Goal: Task Accomplishment & Management: Use online tool/utility

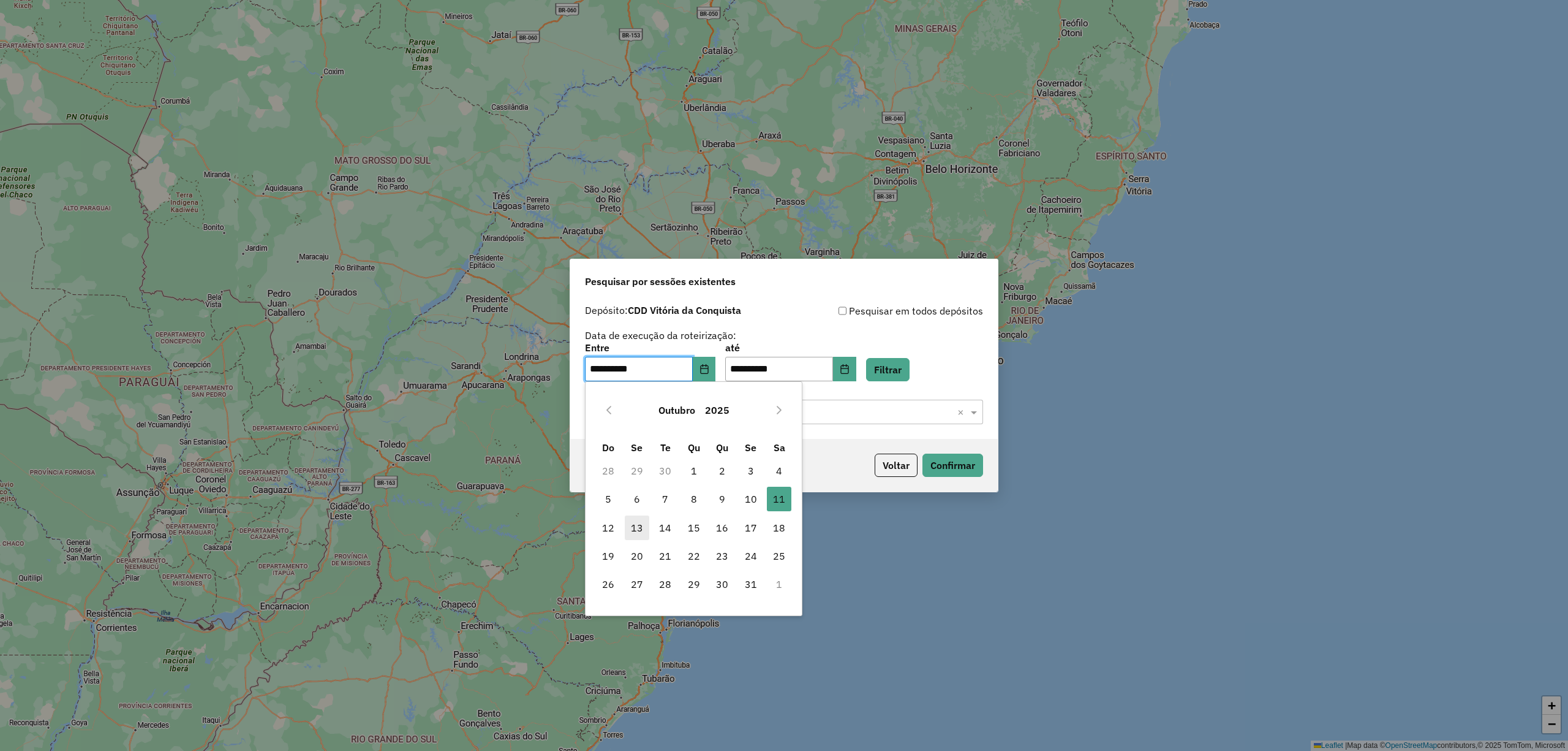
click at [633, 527] on span "13" at bounding box center [637, 527] width 24 height 24
type input "**********"
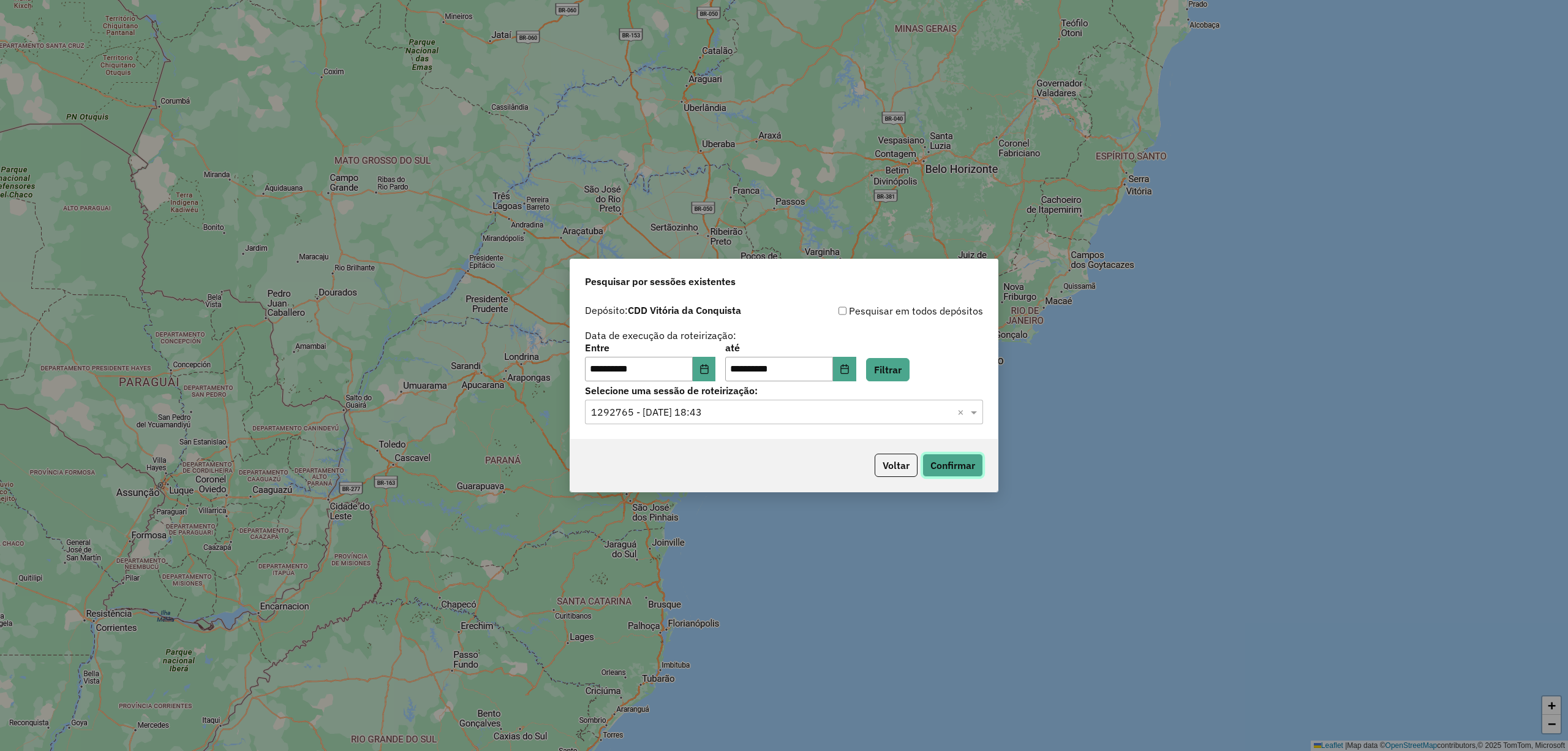
click at [949, 460] on button "Confirmar" at bounding box center [953, 465] width 60 height 23
click at [843, 411] on input "text" at bounding box center [771, 412] width 361 height 15
click at [662, 449] on span "1292765 - 11/10/2025 18:43" at bounding box center [639, 447] width 98 height 10
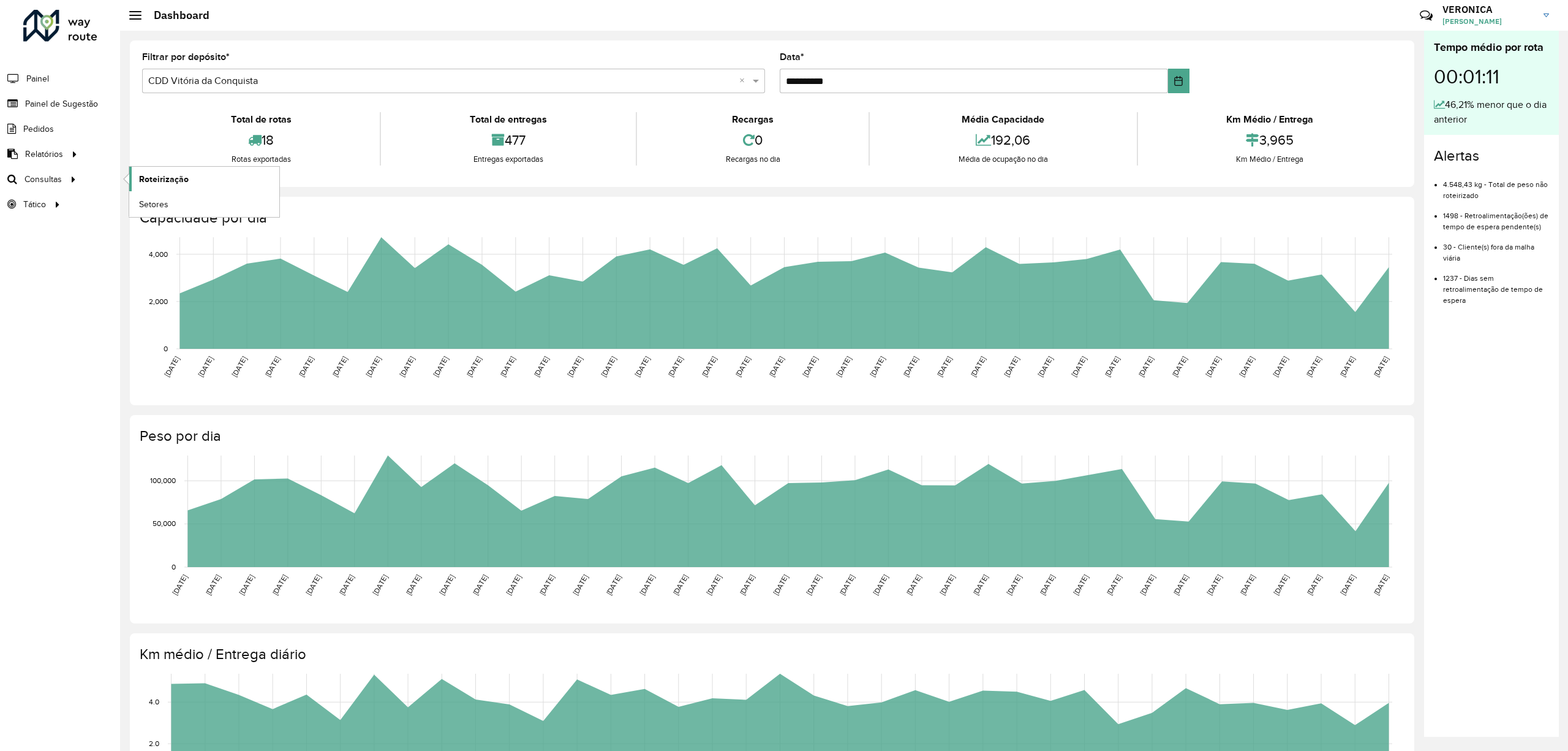
click at [173, 182] on span "Roteirização" at bounding box center [163, 179] width 49 height 13
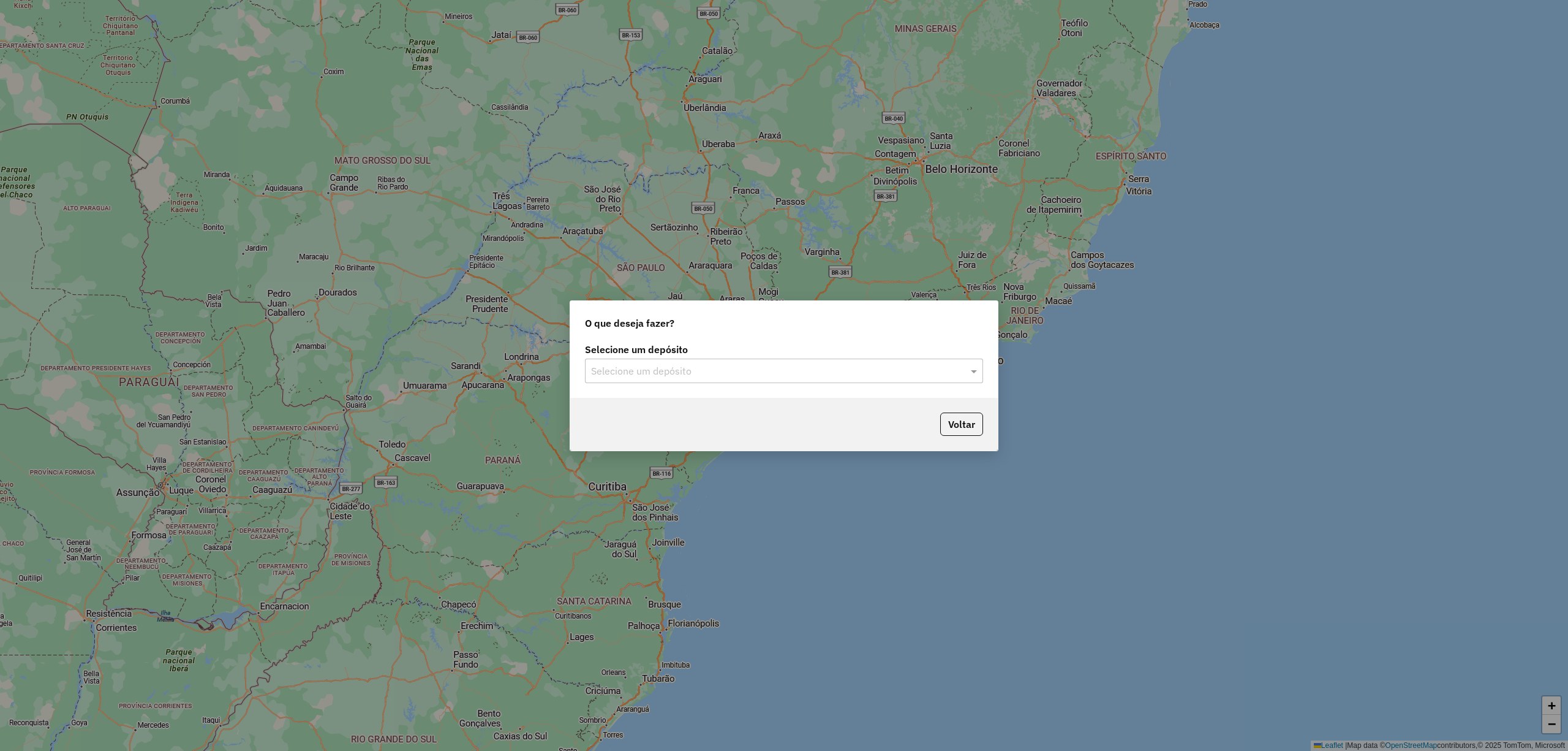
click at [714, 373] on input "text" at bounding box center [771, 371] width 361 height 15
click at [689, 420] on div "CDD Vitória da Conquista" at bounding box center [784, 426] width 397 height 21
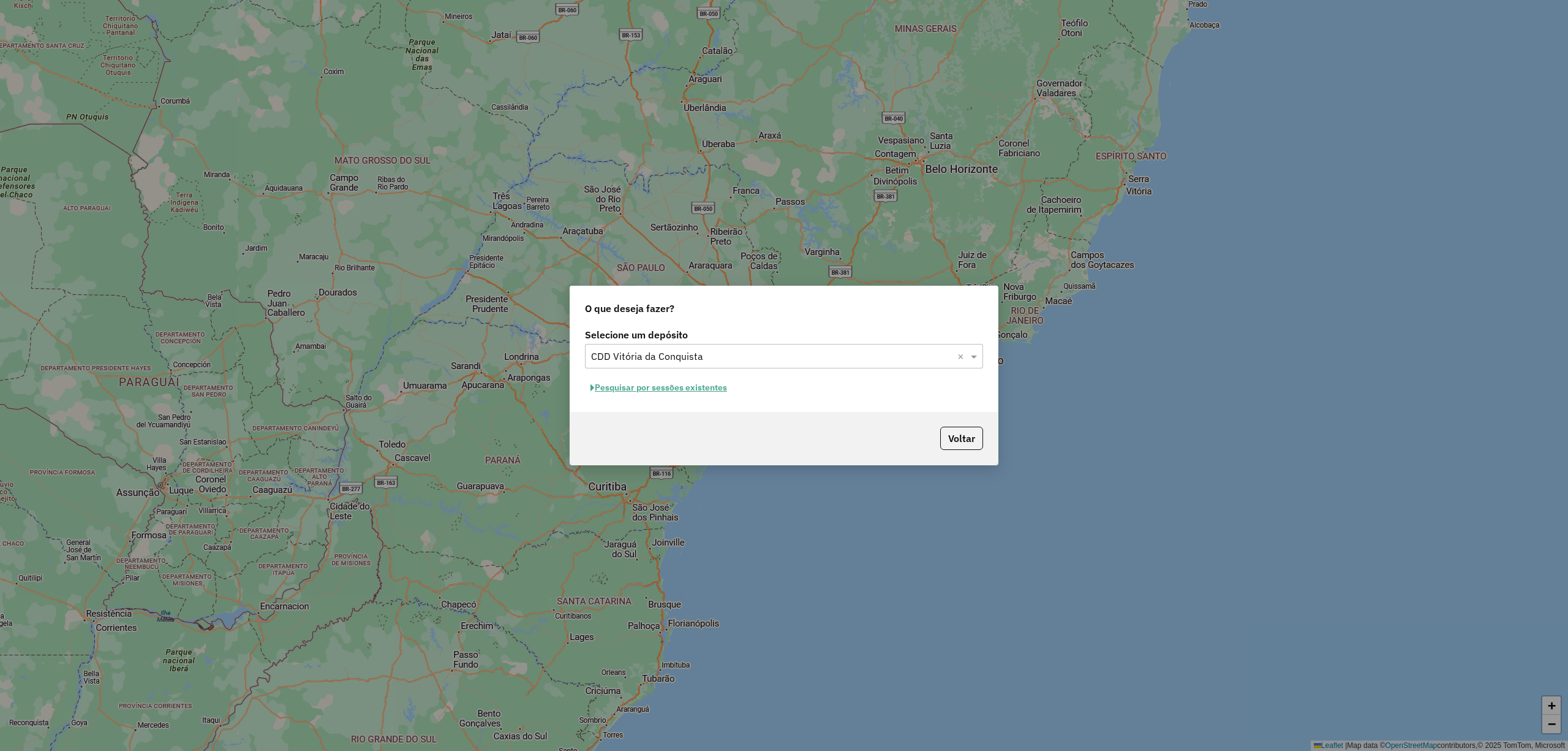
click at [664, 381] on button "Pesquisar por sessões existentes" at bounding box center [658, 387] width 148 height 19
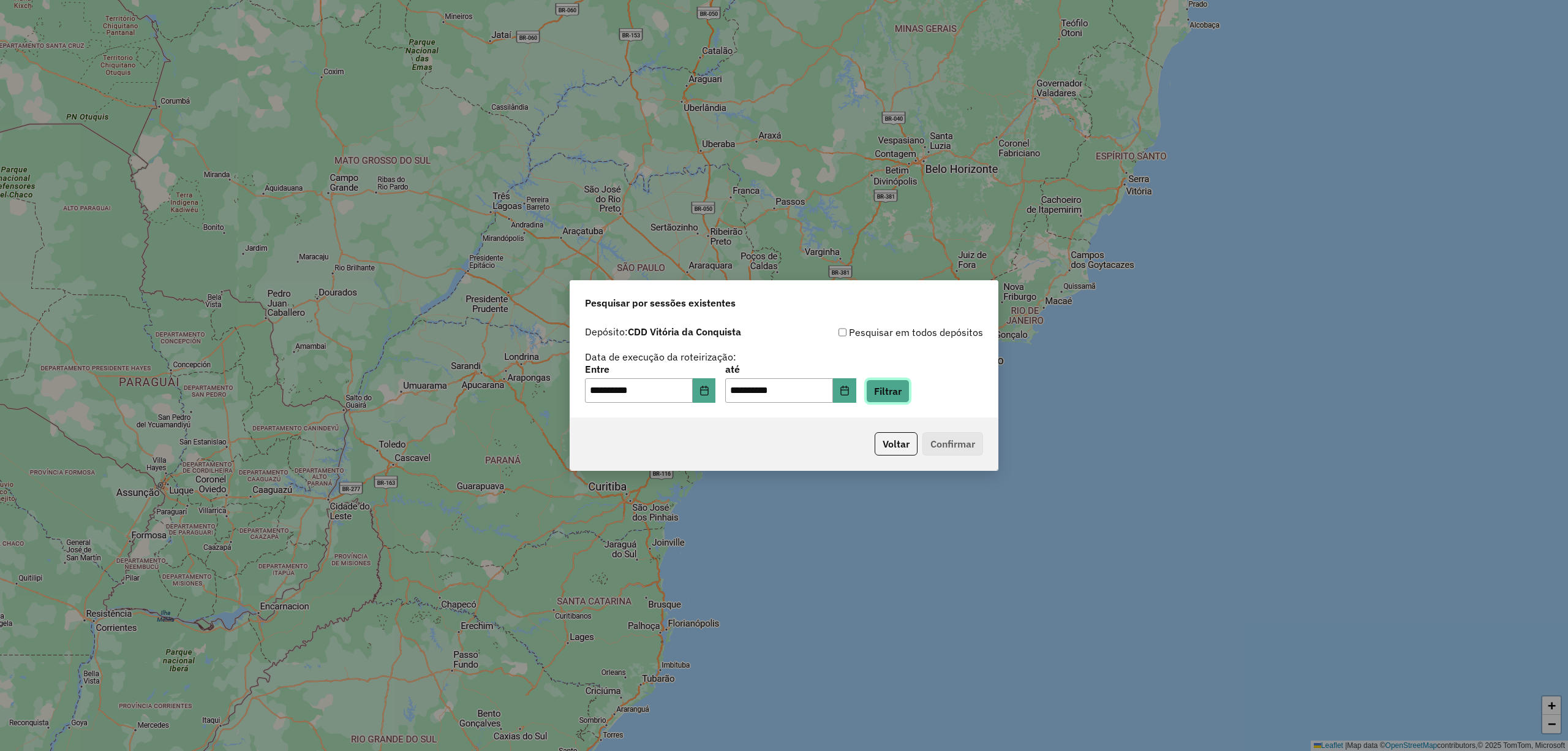
drag, startPoint x: 920, startPoint y: 391, endPoint x: 879, endPoint y: 413, distance: 46.5
click at [910, 392] on button "Filtrar" at bounding box center [888, 391] width 43 height 23
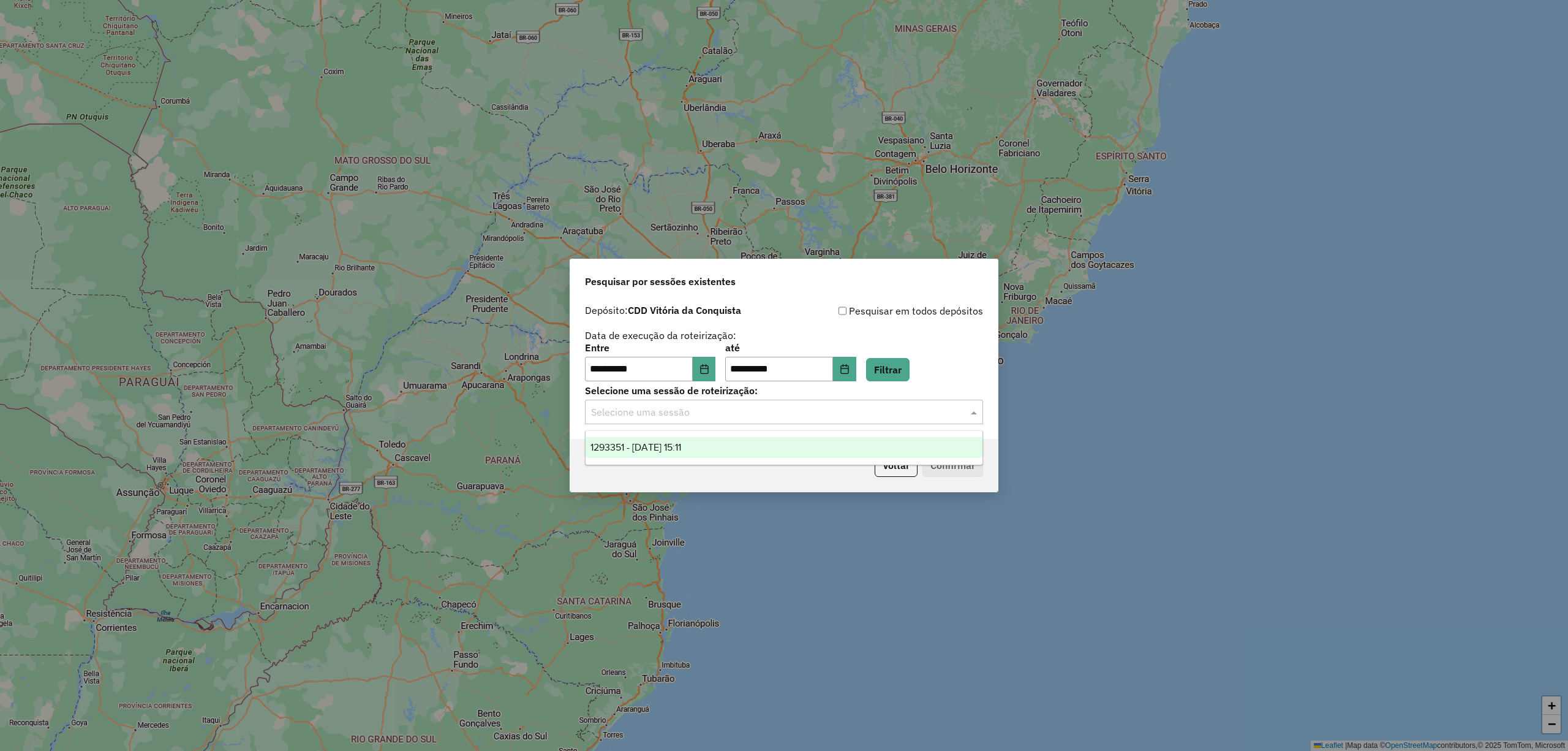
click at [733, 418] on input "text" at bounding box center [771, 412] width 361 height 15
click at [681, 446] on span "1293351 - 13/10/2025 15:11" at bounding box center [636, 447] width 91 height 10
click at [959, 462] on button "Confirmar" at bounding box center [953, 465] width 60 height 23
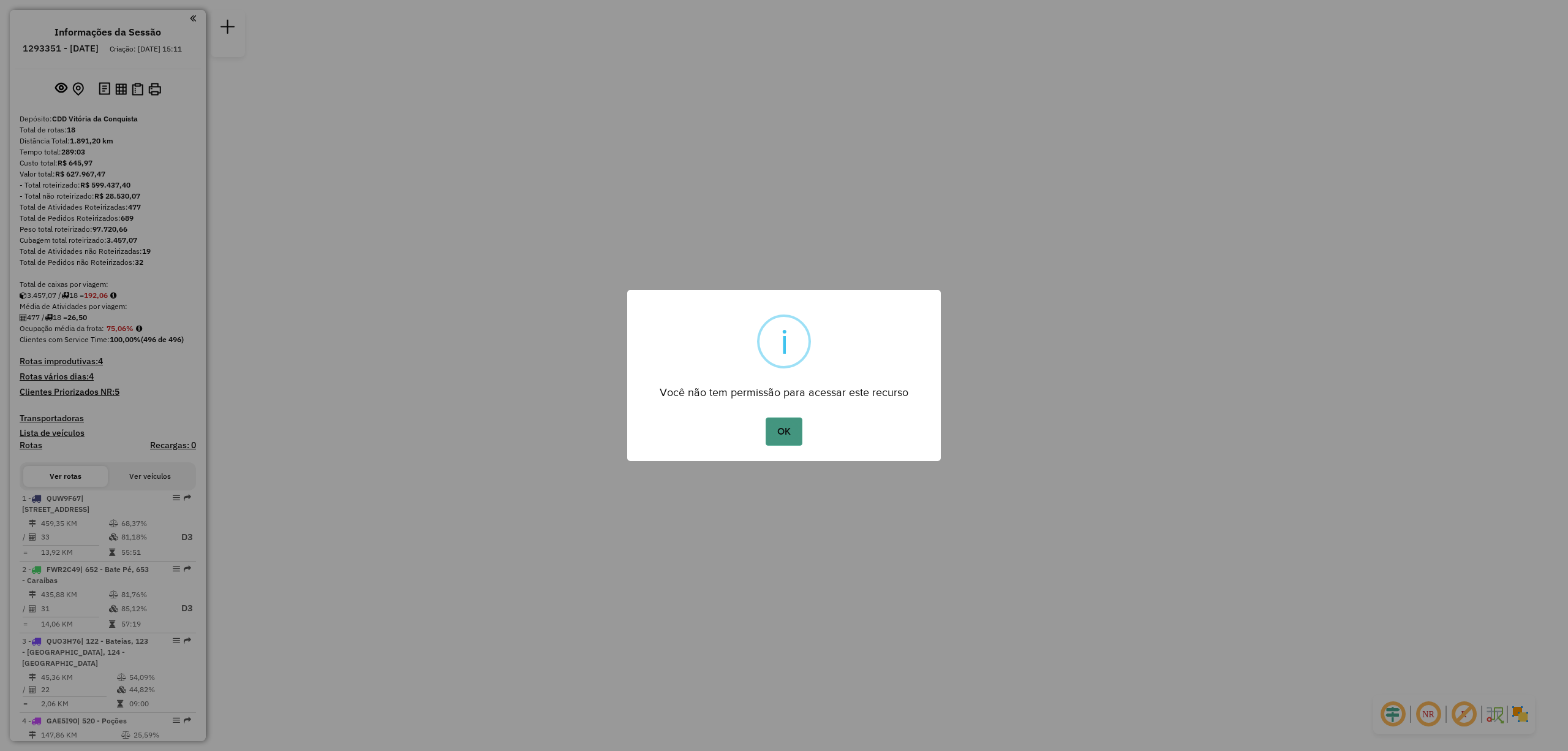
click at [794, 420] on button "OK" at bounding box center [784, 431] width 36 height 29
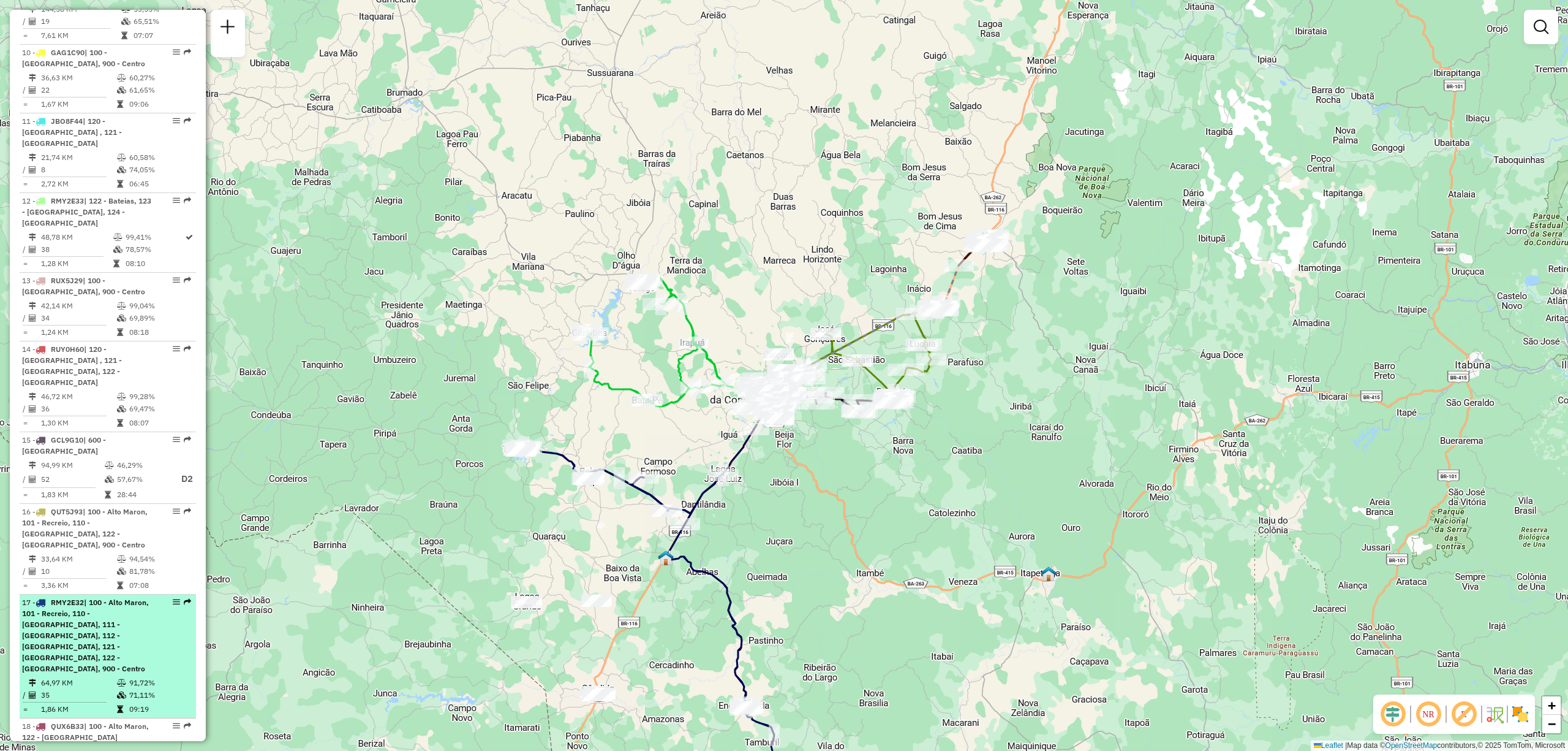
scroll to position [1164, 0]
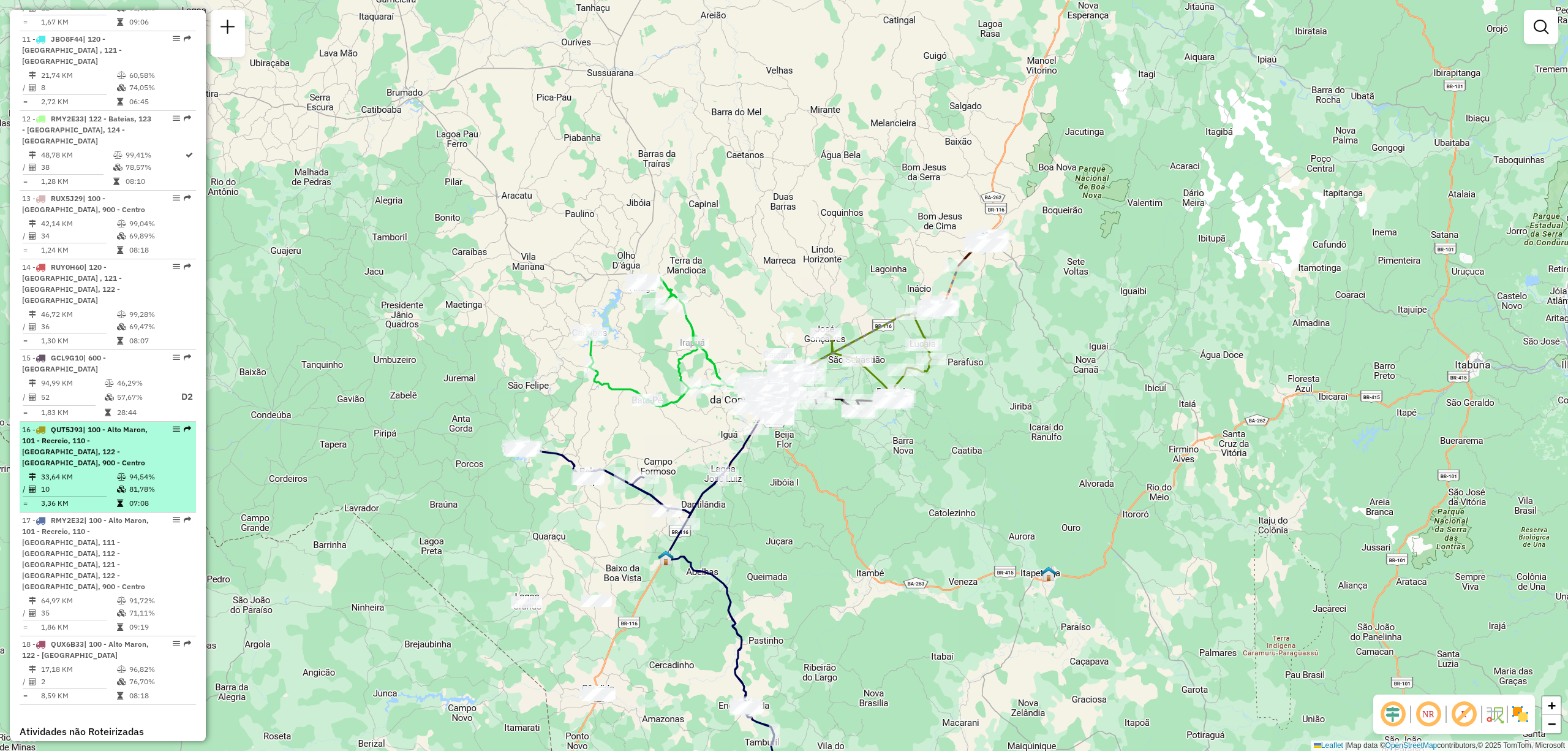
click at [70, 424] on span "QUT5J93" at bounding box center [67, 429] width 32 height 10
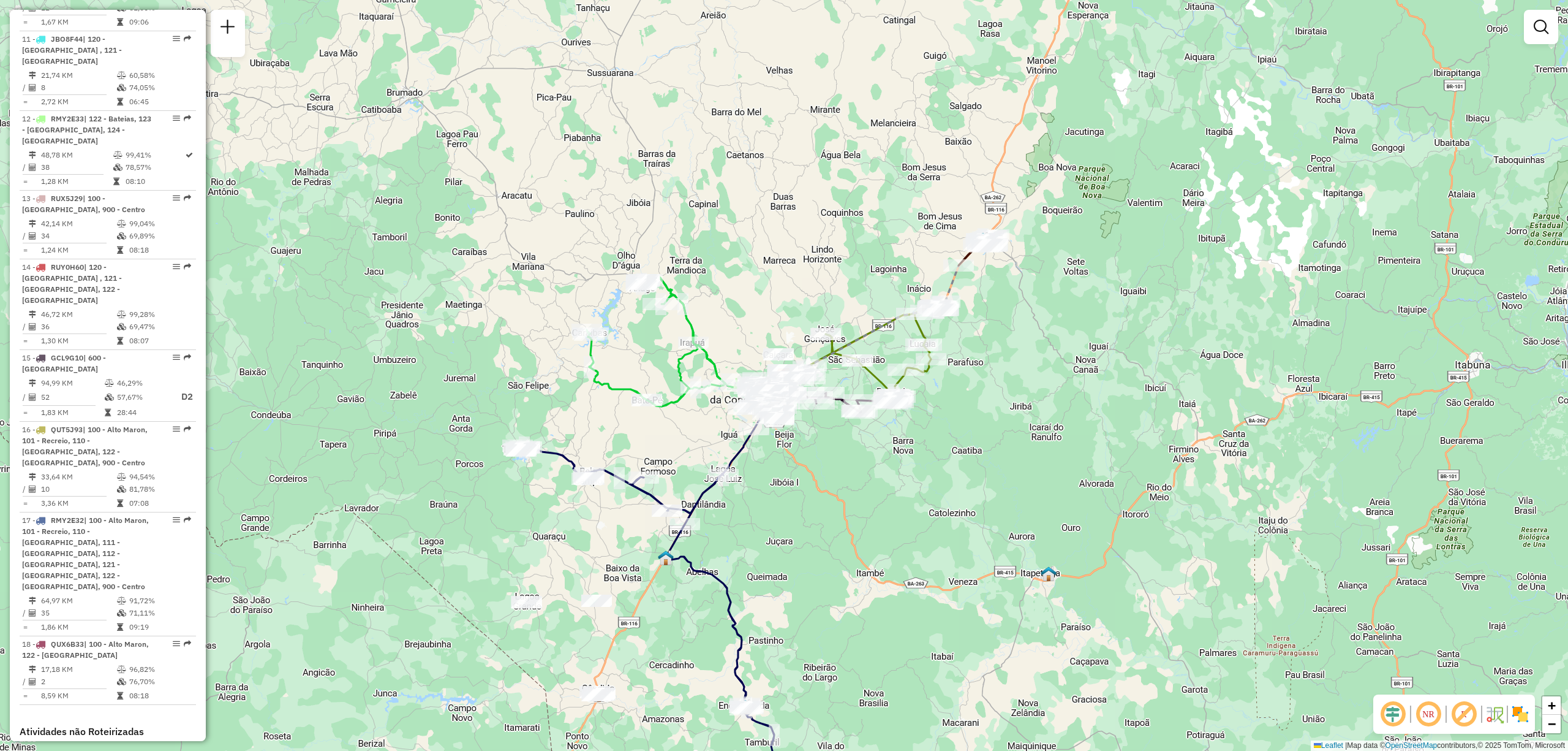
select select "**********"
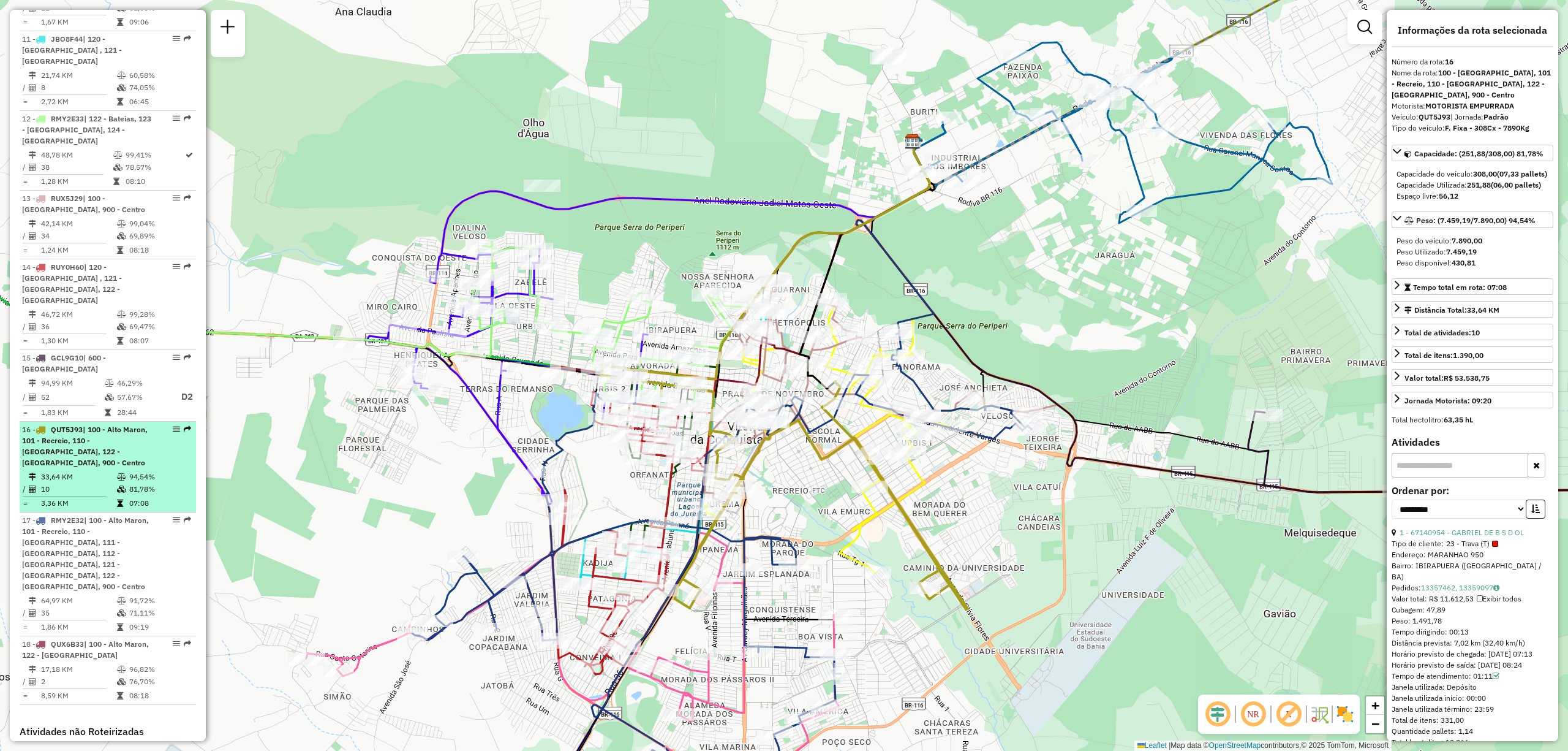
drag, startPoint x: 168, startPoint y: 364, endPoint x: 157, endPoint y: 375, distance: 15.6
click at [157, 424] on div "16 - QUT5J93 | 100 - [GEOGRAPHIC_DATA], 101 - Recreio, 110 - [GEOGRAPHIC_DATA],…" at bounding box center [108, 446] width 172 height 44
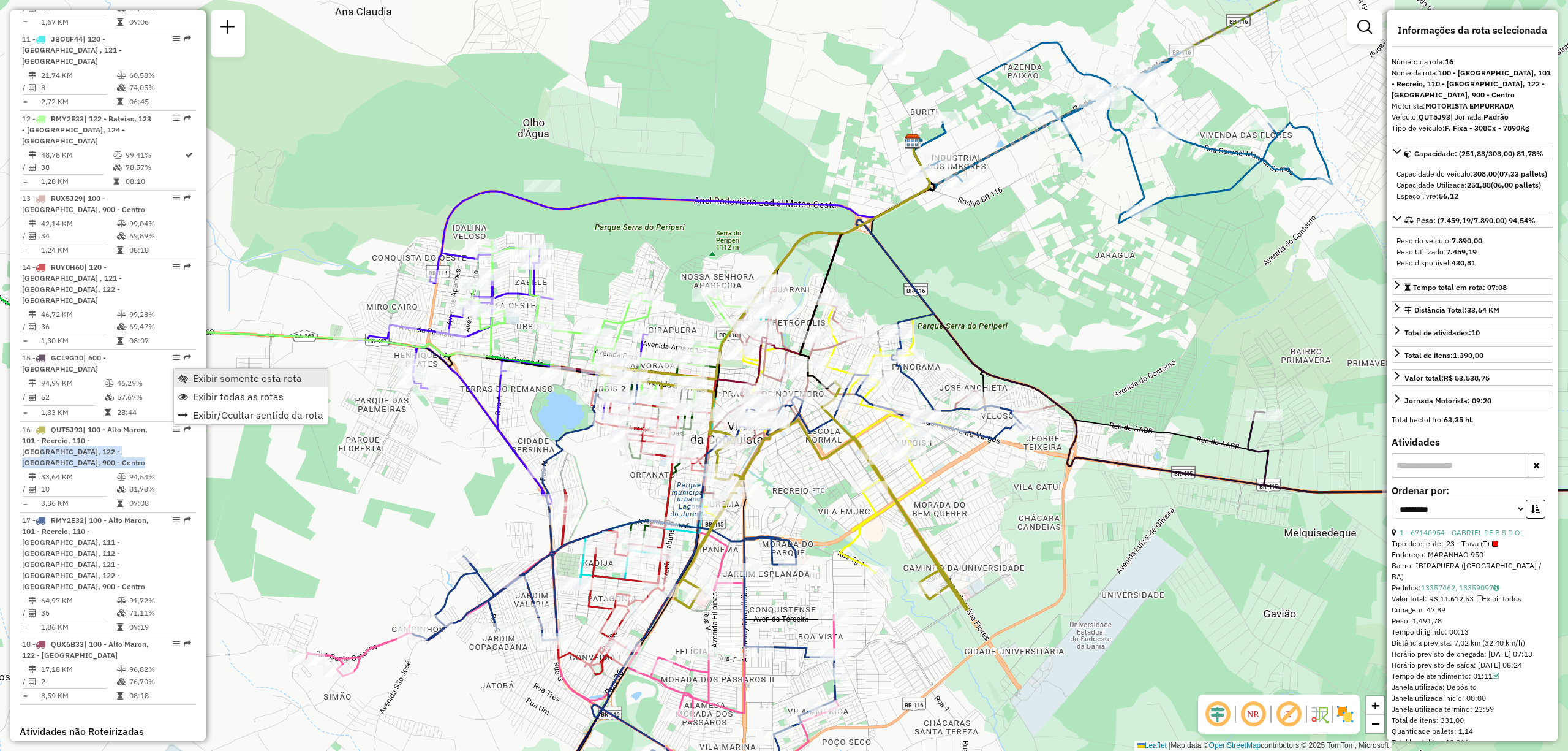
click at [200, 376] on span "Exibir somente esta rota" at bounding box center [247, 378] width 109 height 10
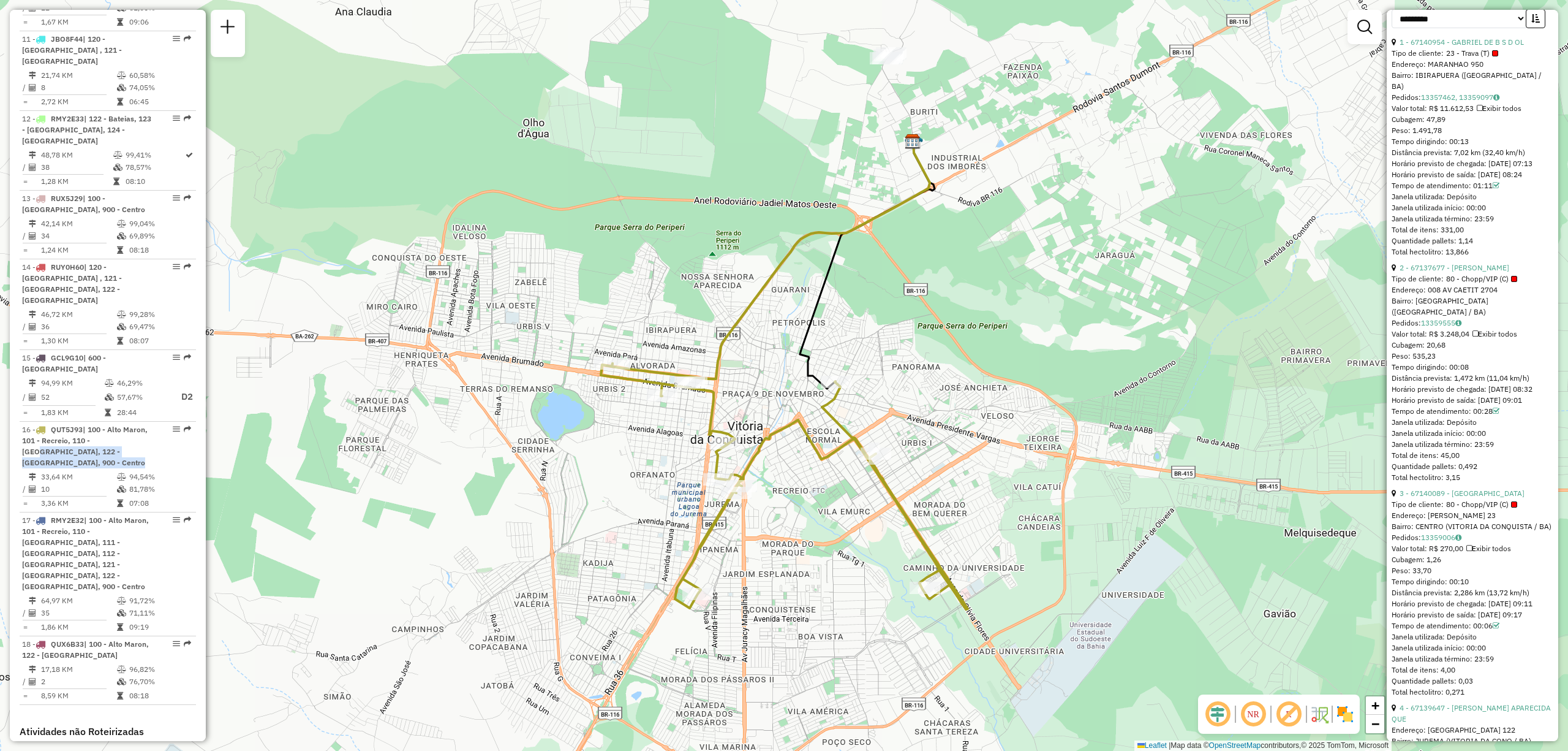
scroll to position [817, 0]
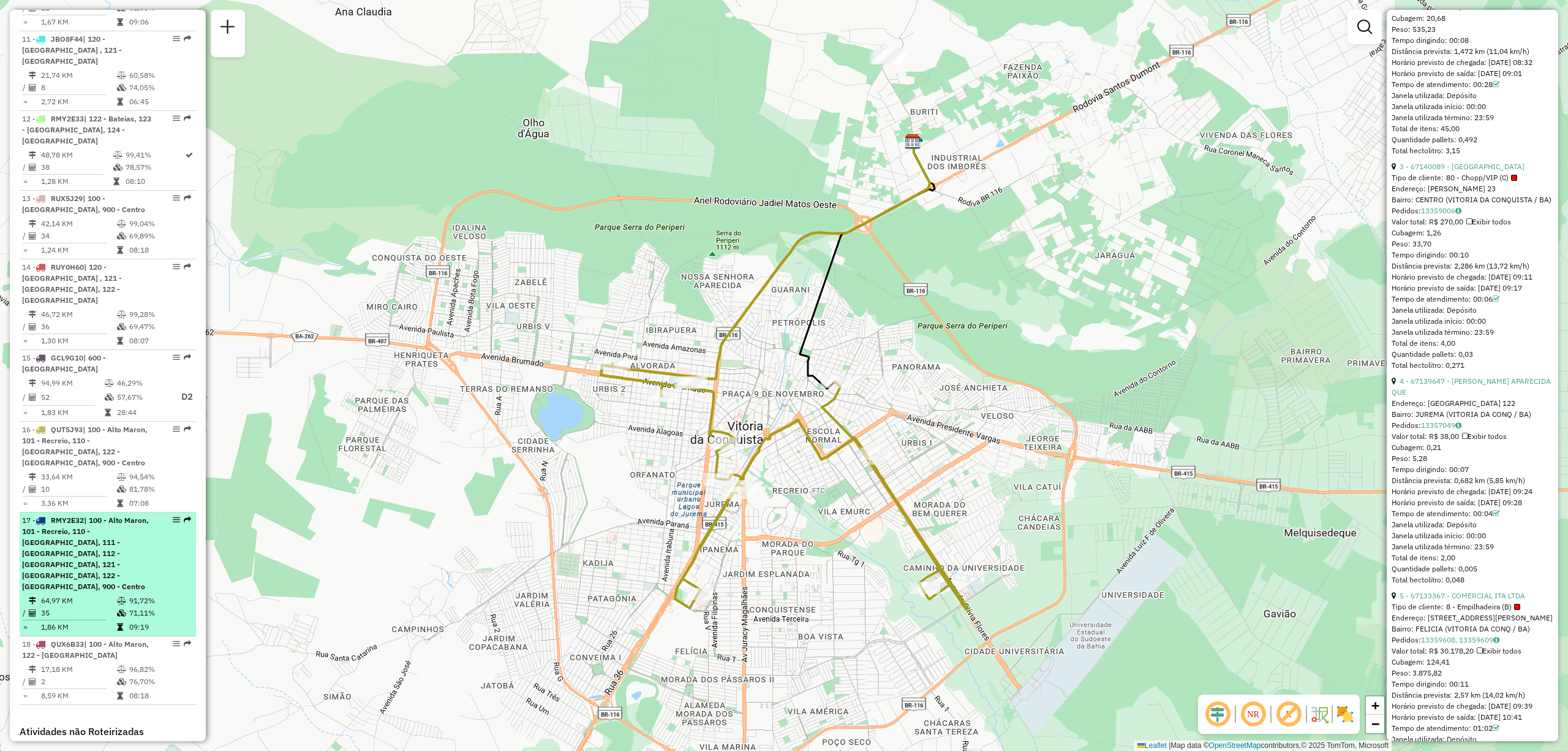
click at [82, 515] on span "| 100 - Alto Maron, 101 - Recreio, 110 - [GEOGRAPHIC_DATA], 111 - [GEOGRAPHIC_D…" at bounding box center [86, 552] width 127 height 75
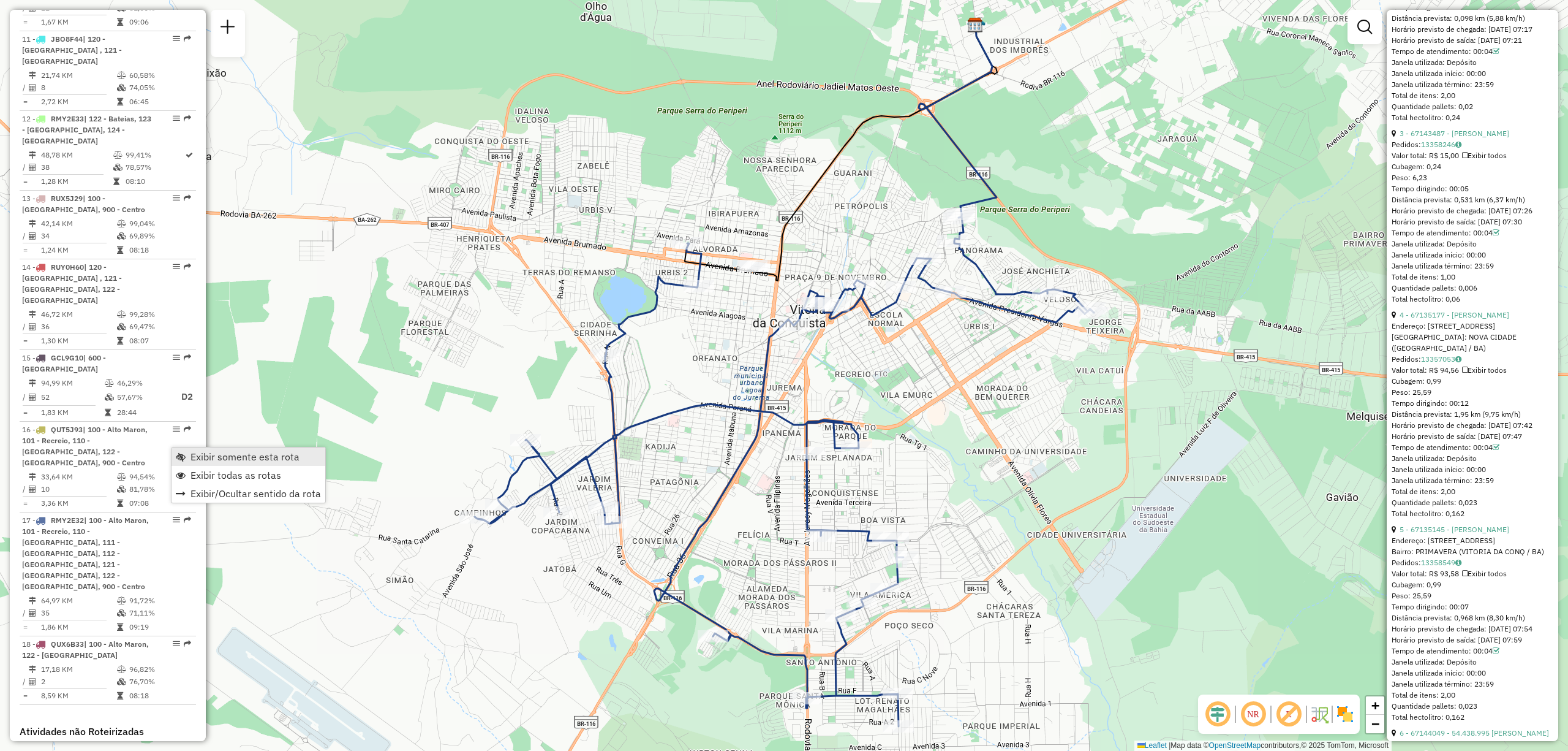
click at [182, 456] on span "Exibir somente esta rota" at bounding box center [180, 456] width 10 height 10
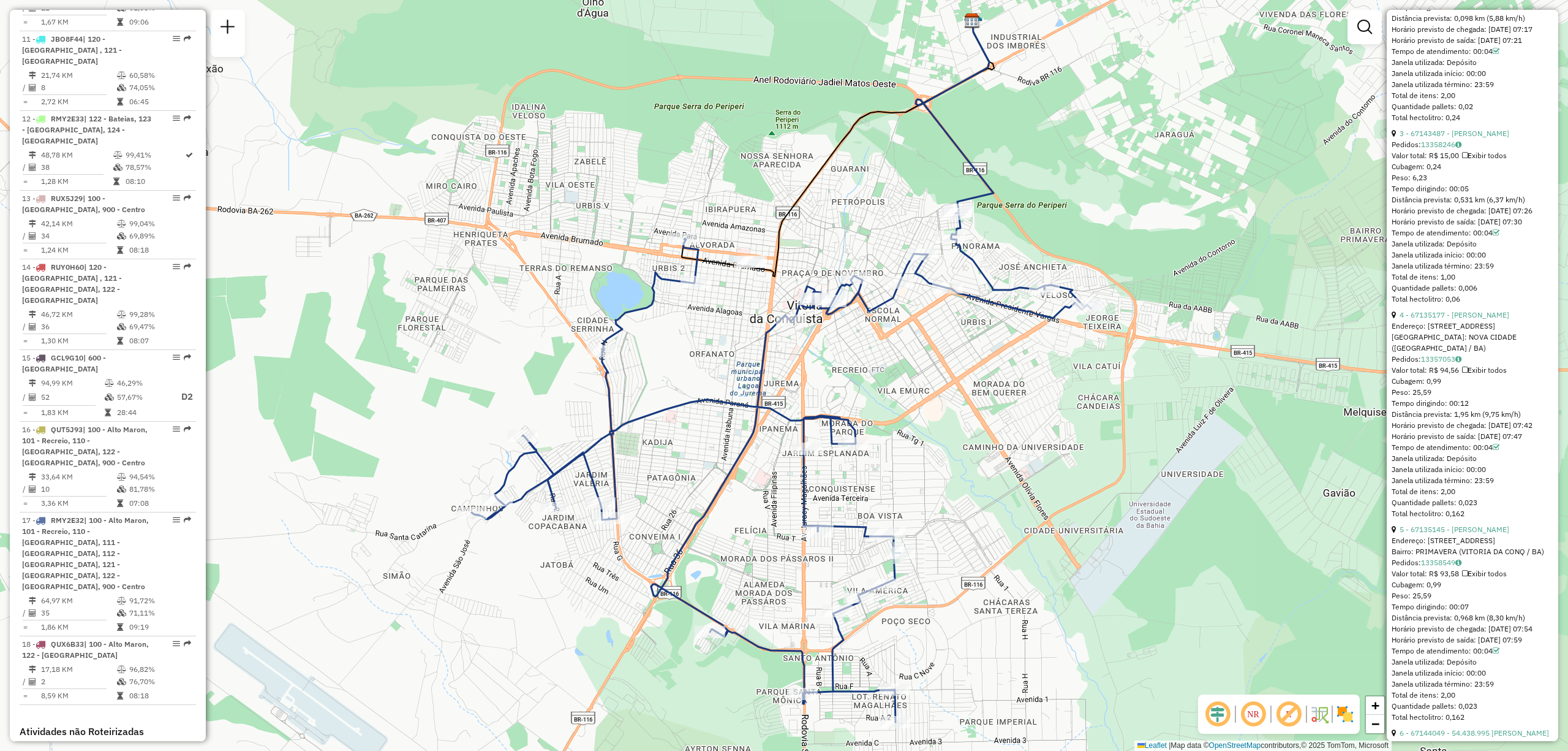
click at [344, 341] on div "Janela de atendimento Grade de atendimento Capacidade Transportadoras Veículos …" at bounding box center [784, 375] width 1568 height 751
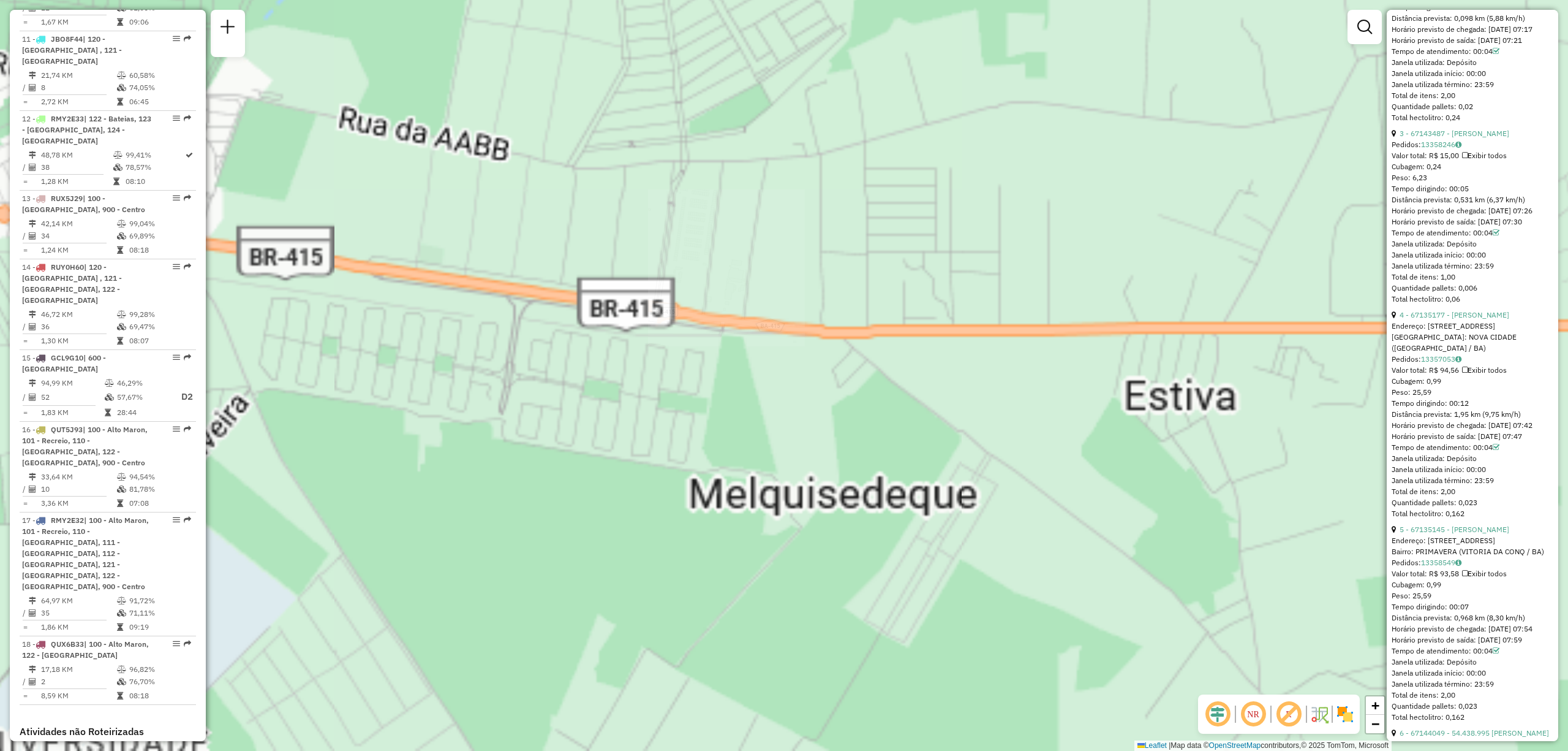
scroll to position [524, 0]
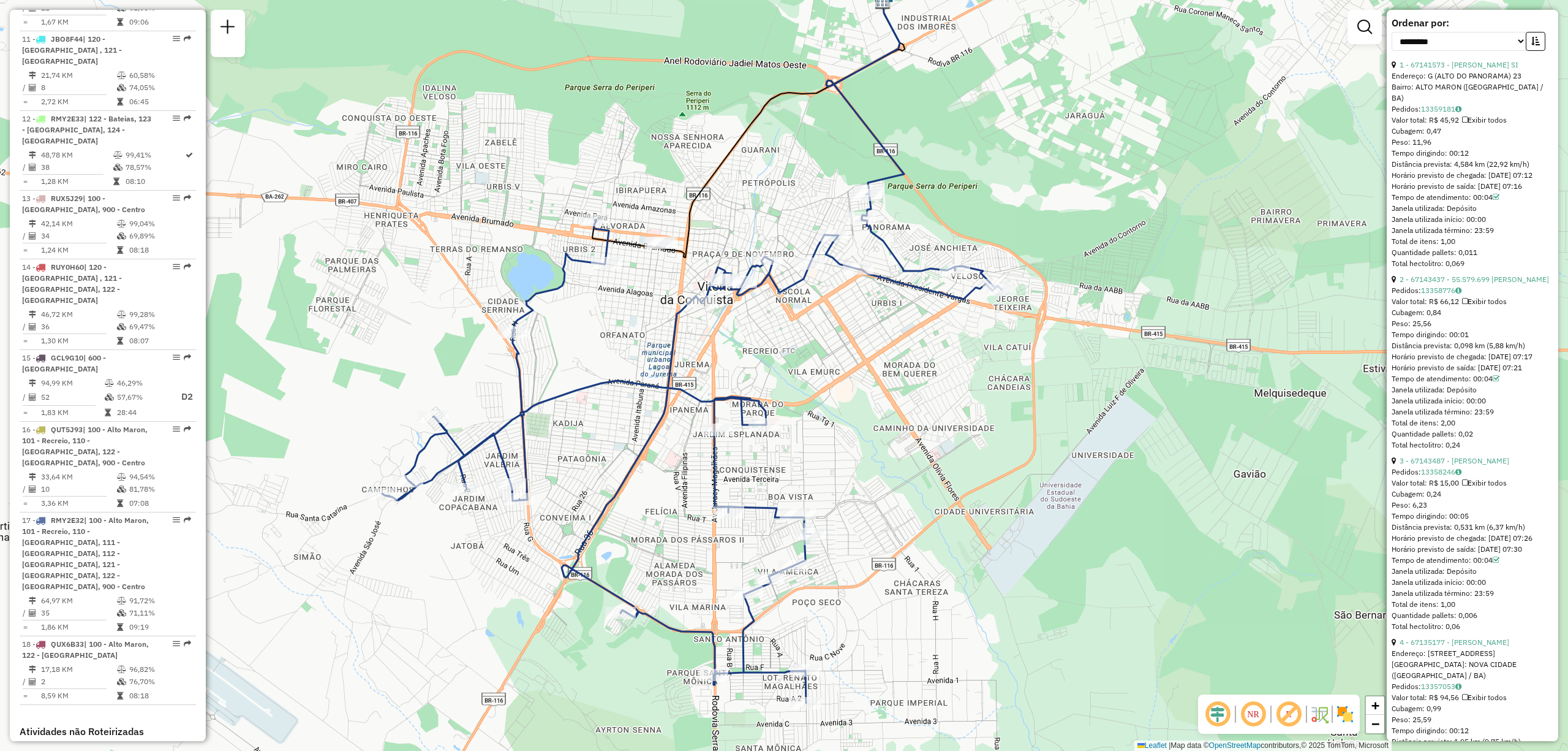
drag, startPoint x: 493, startPoint y: 466, endPoint x: 949, endPoint y: 432, distance: 457.3
click at [949, 432] on div "Janela de atendimento Grade de atendimento Capacidade Transportadoras Veículos …" at bounding box center [784, 375] width 1568 height 751
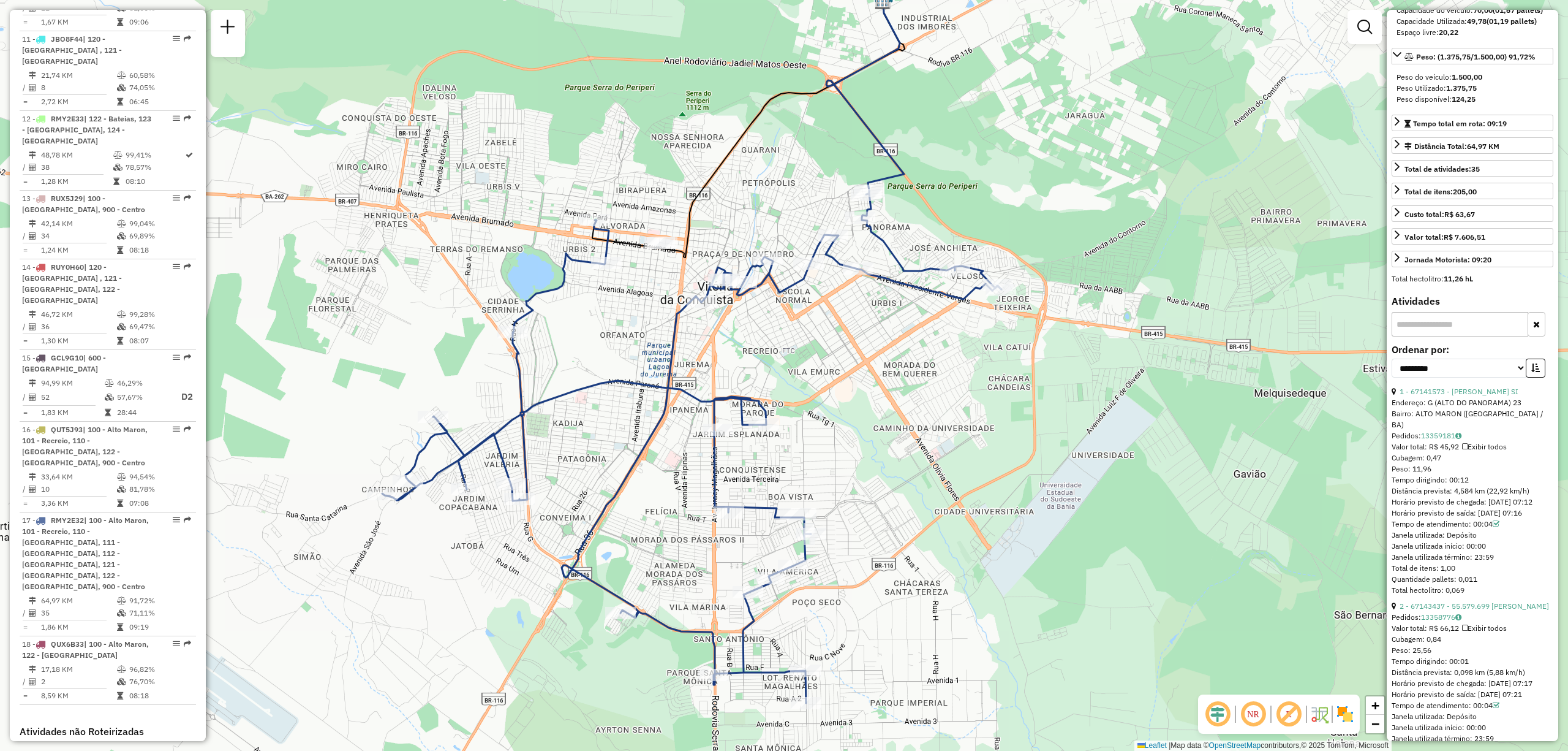
scroll to position [0, 0]
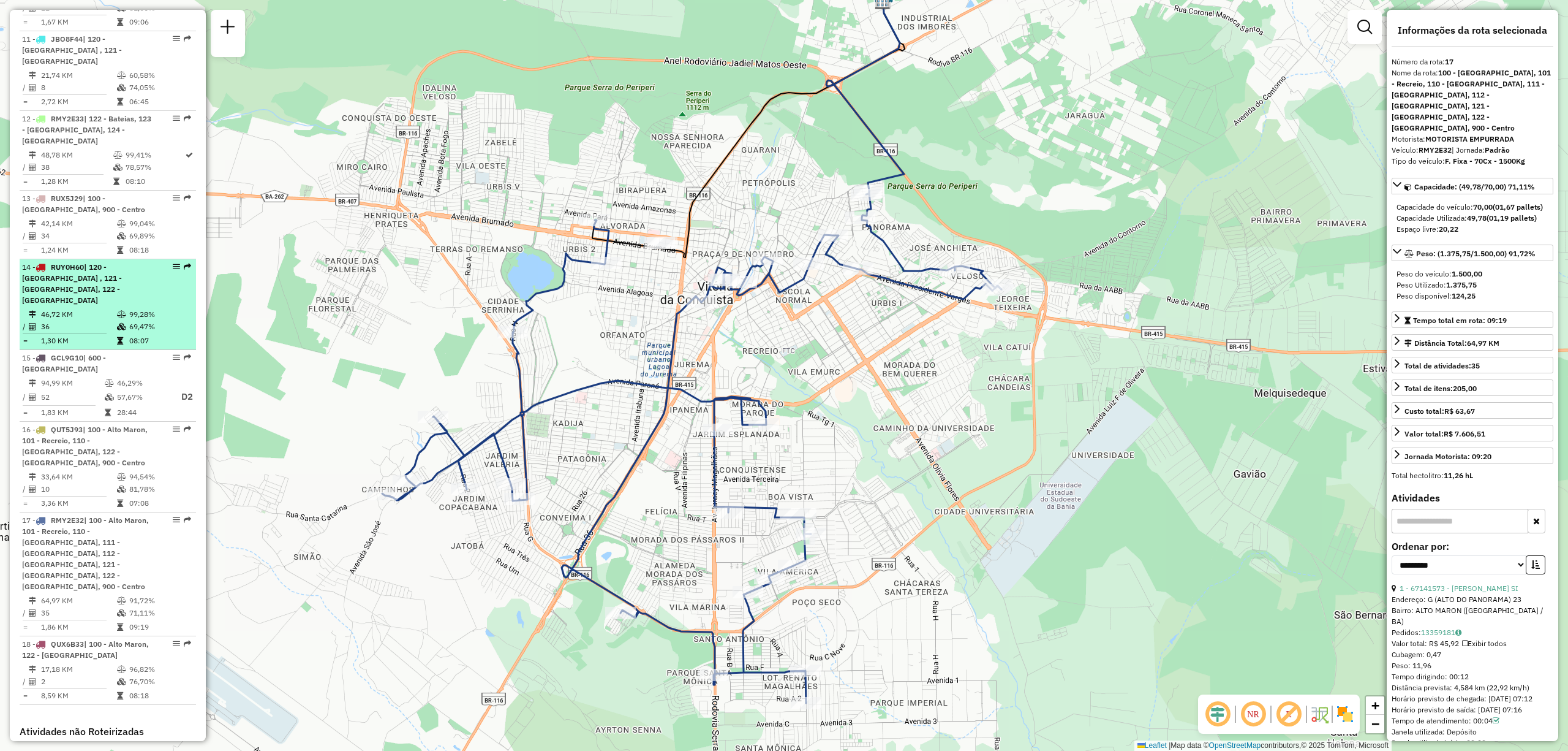
click at [52, 262] on span "| 120 - [GEOGRAPHIC_DATA] , 121 - [GEOGRAPHIC_DATA], 122 - [GEOGRAPHIC_DATA]" at bounding box center [73, 283] width 100 height 42
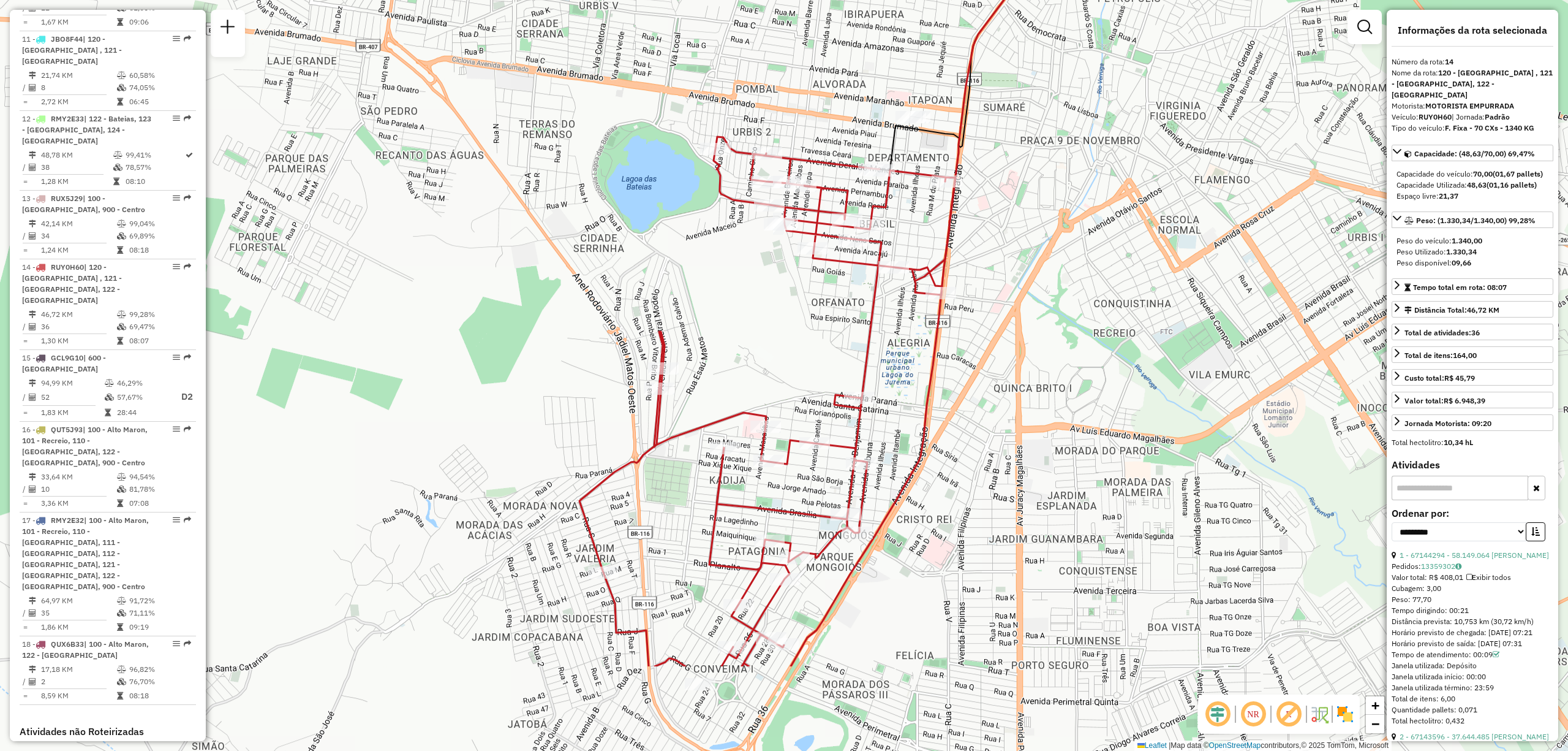
drag, startPoint x: 676, startPoint y: 474, endPoint x: 728, endPoint y: 314, distance: 168.2
click at [728, 314] on div "Janela de atendimento Grade de atendimento Capacidade Transportadoras Veículos …" at bounding box center [784, 375] width 1568 height 751
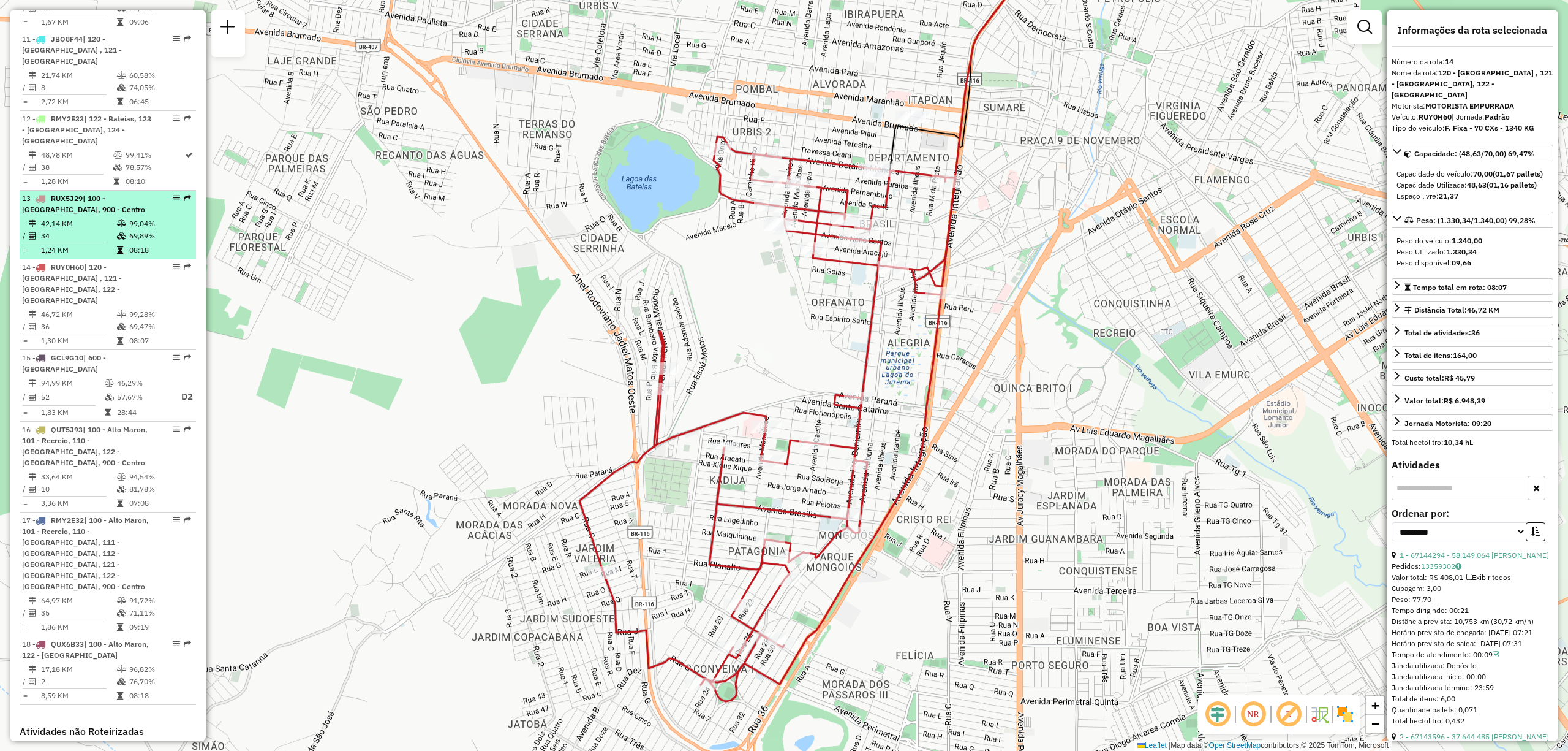
click at [98, 218] on td "42,14 KM" at bounding box center [79, 224] width 76 height 12
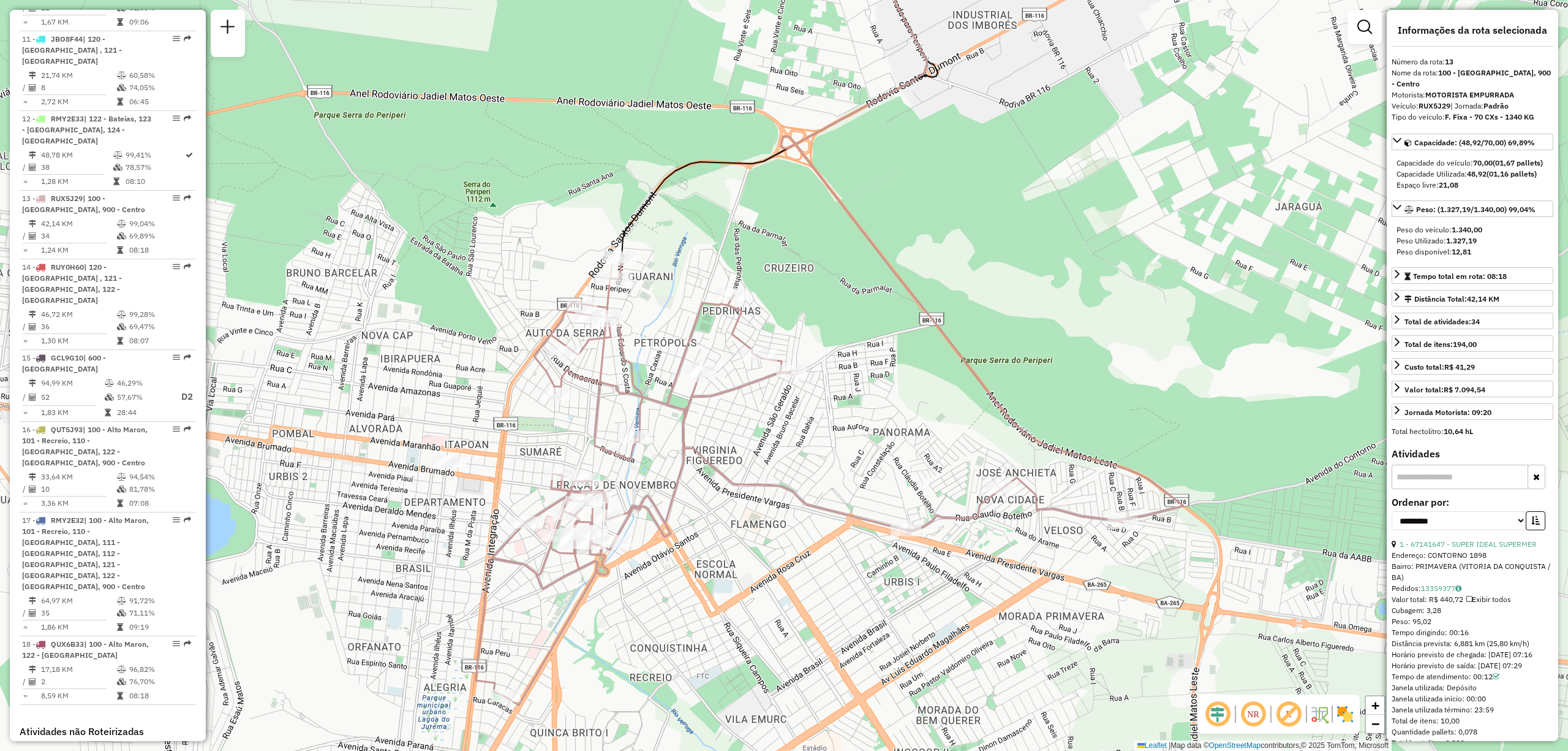
drag, startPoint x: 776, startPoint y: 459, endPoint x: 820, endPoint y: 428, distance: 53.8
click at [820, 428] on div "Janela de atendimento Grade de atendimento Capacidade Transportadoras Veículos …" at bounding box center [784, 375] width 1568 height 751
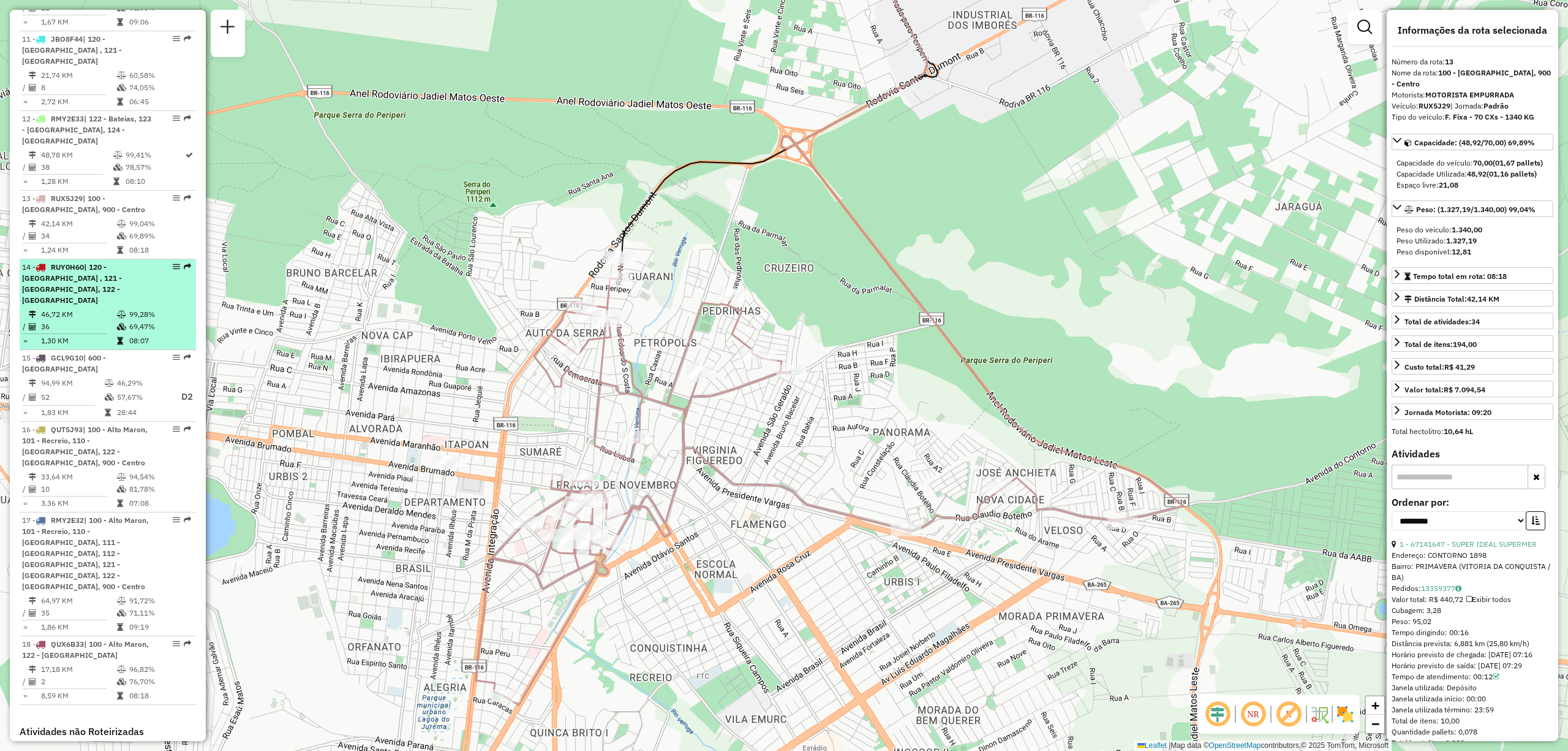
click at [79, 262] on span "| 120 - [GEOGRAPHIC_DATA] , 121 - [GEOGRAPHIC_DATA], 122 - [GEOGRAPHIC_DATA]" at bounding box center [73, 283] width 100 height 42
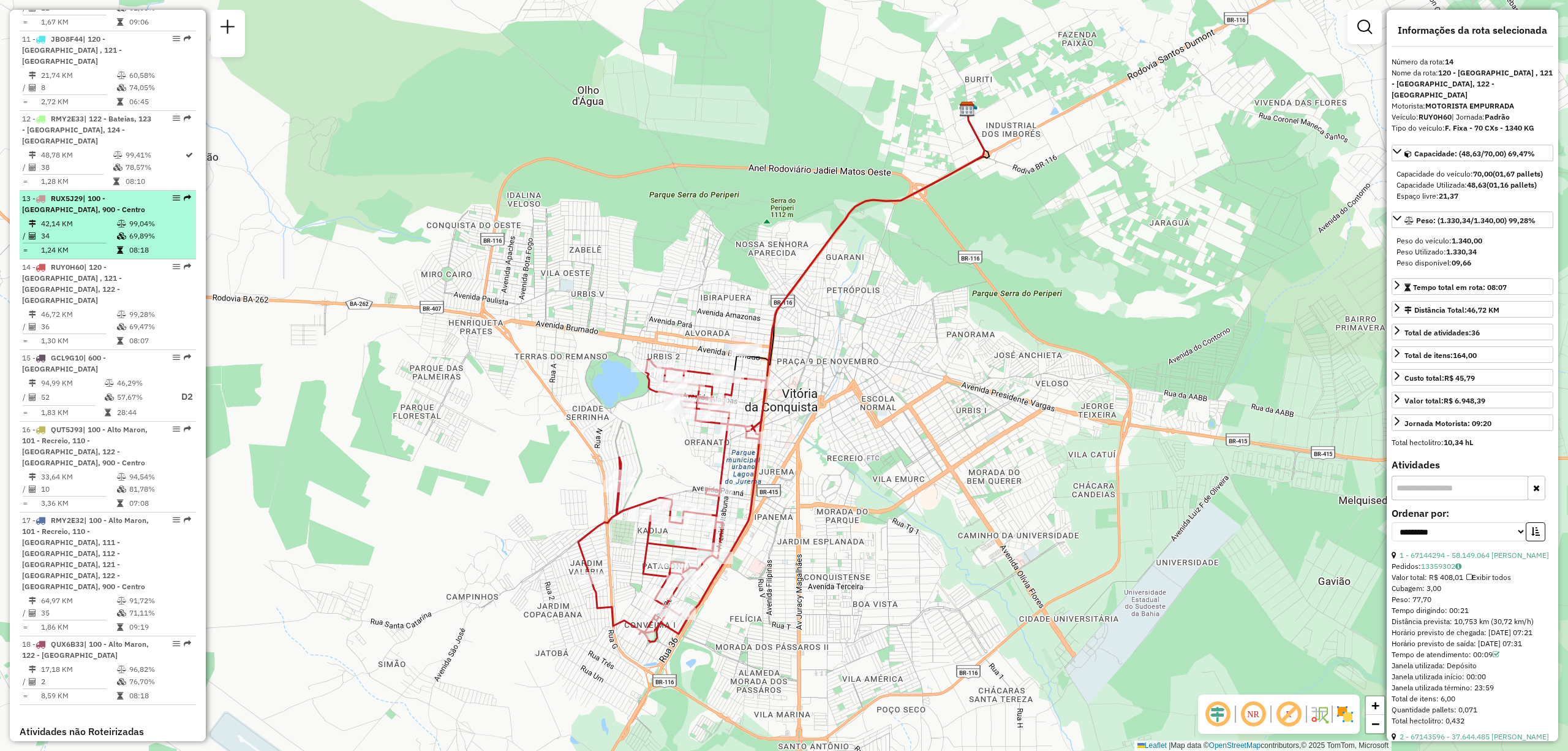
click at [67, 218] on td "42,14 KM" at bounding box center [79, 224] width 76 height 12
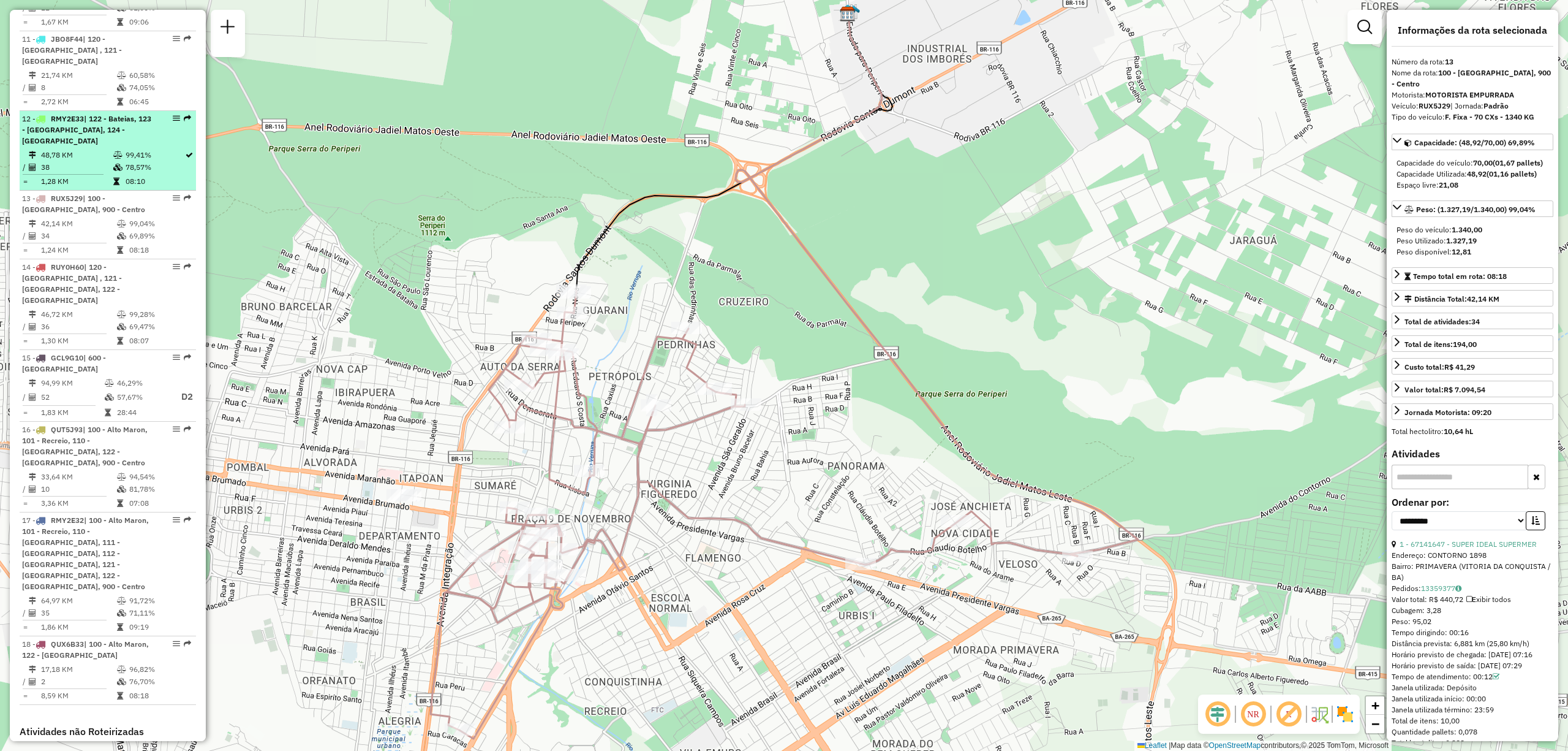
click at [43, 149] on td "48,78 KM" at bounding box center [77, 155] width 73 height 12
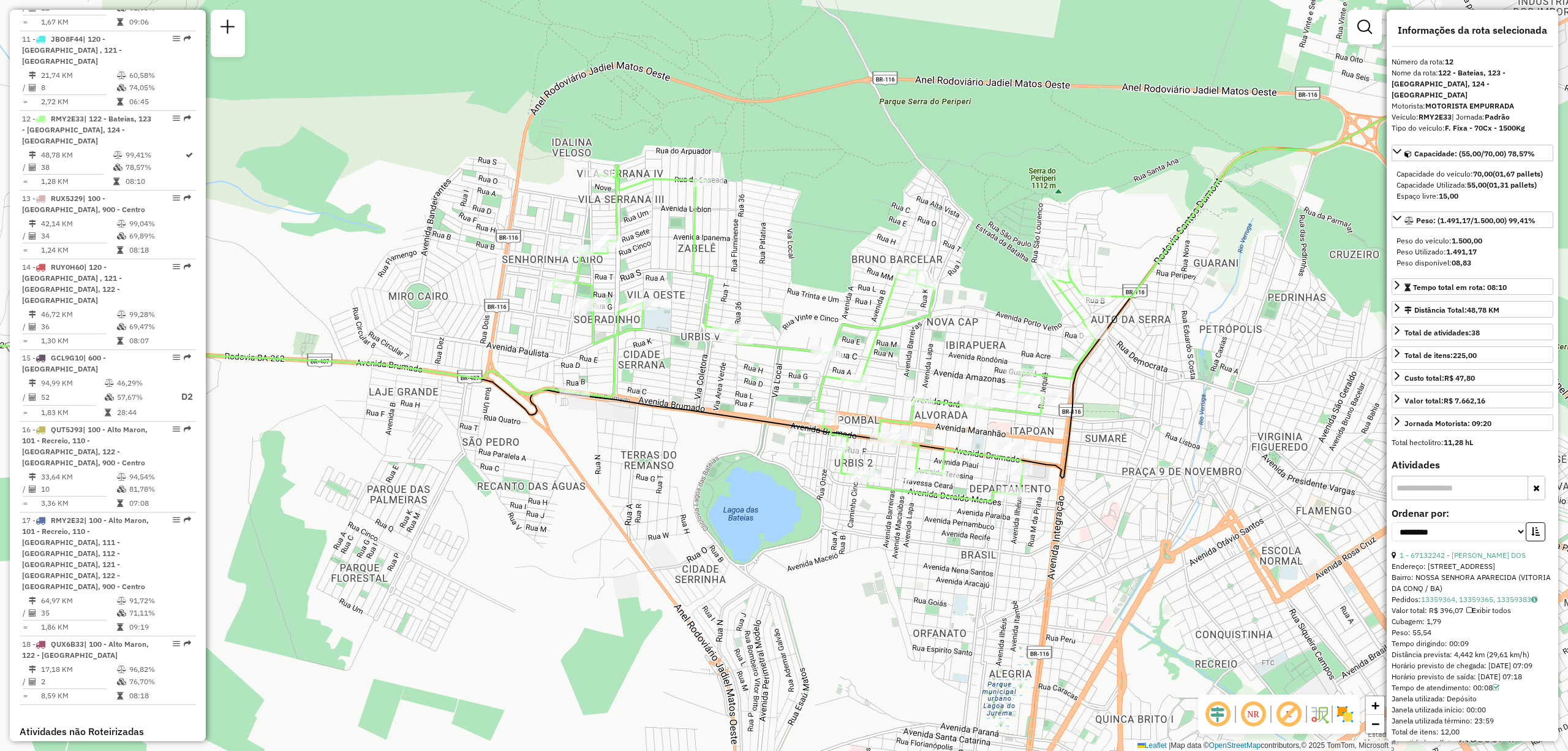
drag, startPoint x: 594, startPoint y: 363, endPoint x: 648, endPoint y: 454, distance: 105.8
click at [648, 454] on div "Janela de atendimento Grade de atendimento Capacidade Transportadoras Veículos …" at bounding box center [784, 375] width 1568 height 751
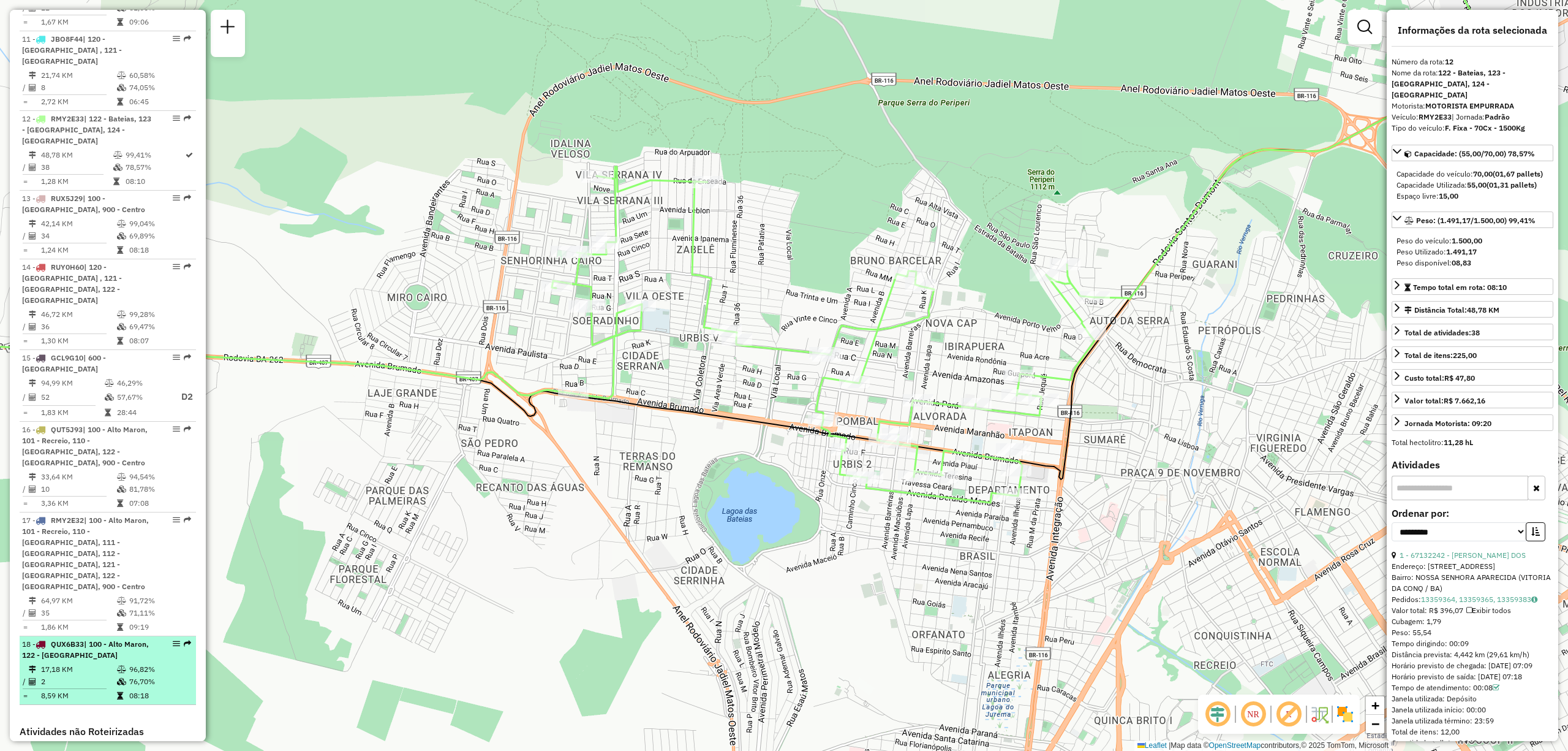
click at [84, 640] on span "| 100 - Alto Maron, 122 - [GEOGRAPHIC_DATA]" at bounding box center [86, 649] width 127 height 20
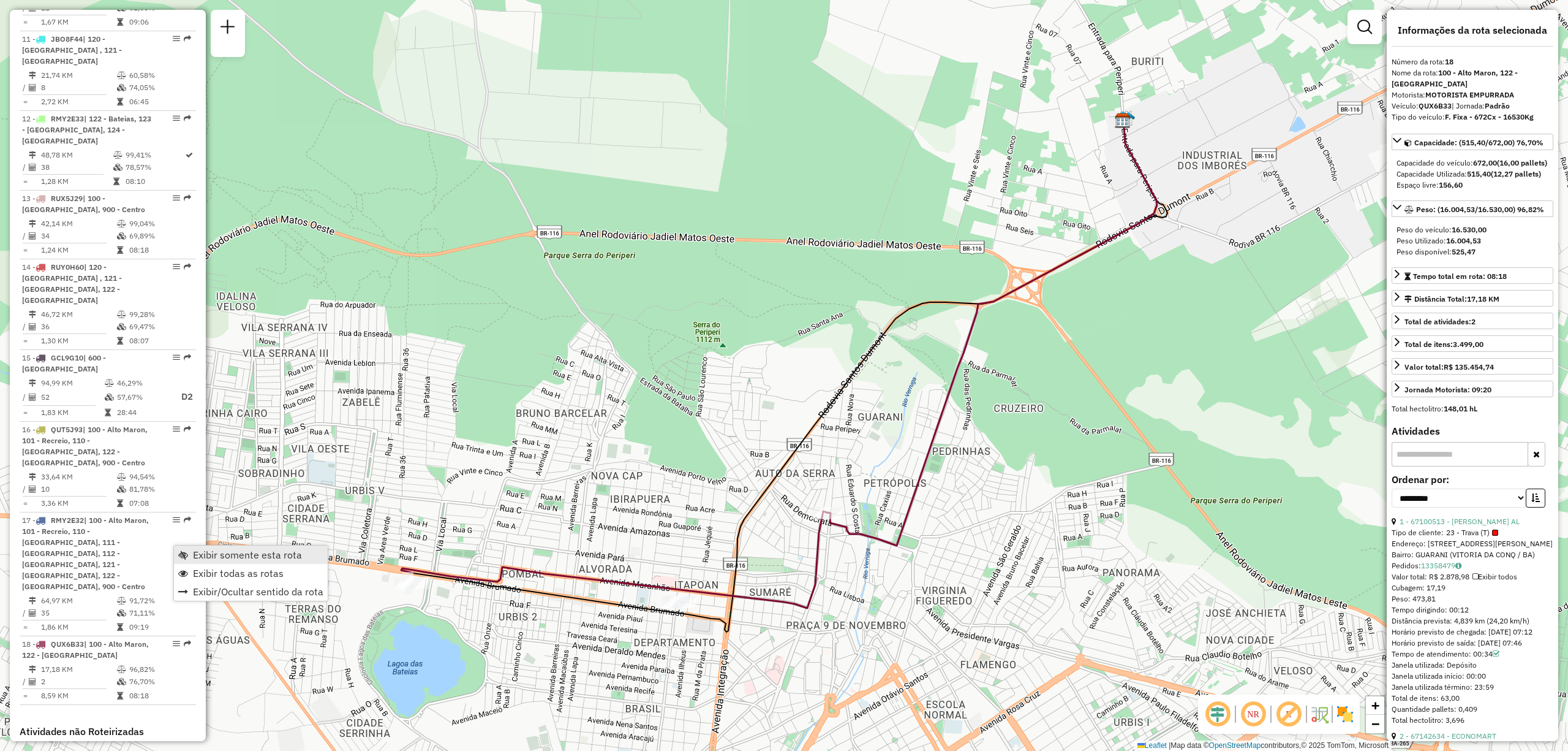
click at [184, 552] on span "Exibir somente esta rota" at bounding box center [182, 554] width 10 height 10
